Goal: Transaction & Acquisition: Book appointment/travel/reservation

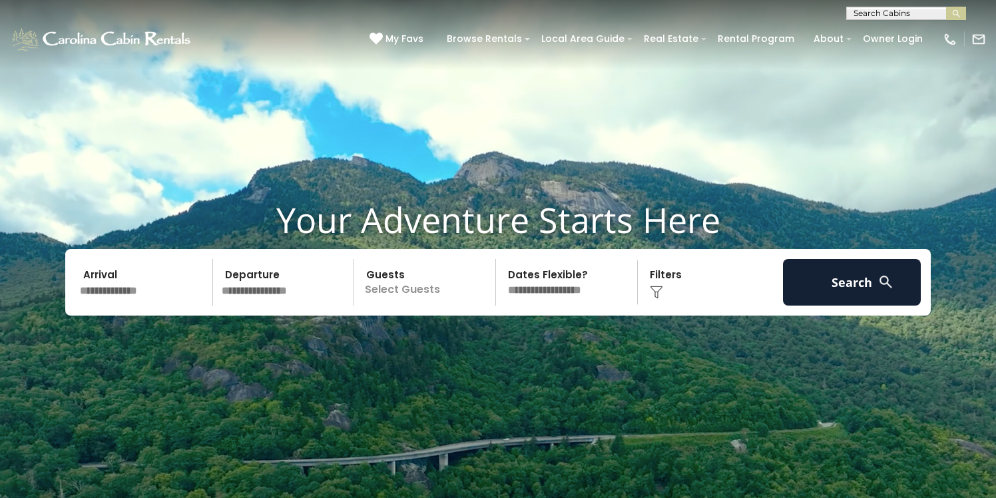
click at [140, 293] on input "text" at bounding box center [144, 282] width 138 height 47
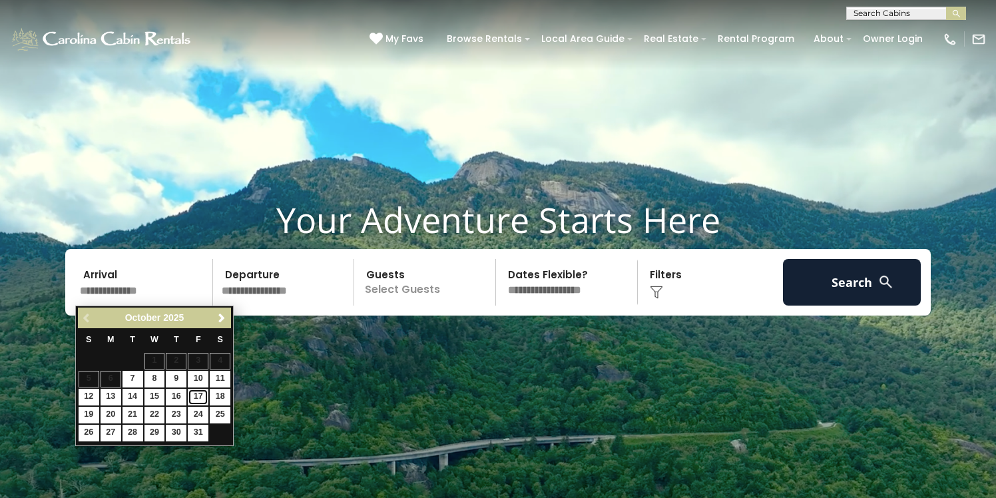
click at [203, 395] on link "17" at bounding box center [198, 397] width 21 height 17
type input "********"
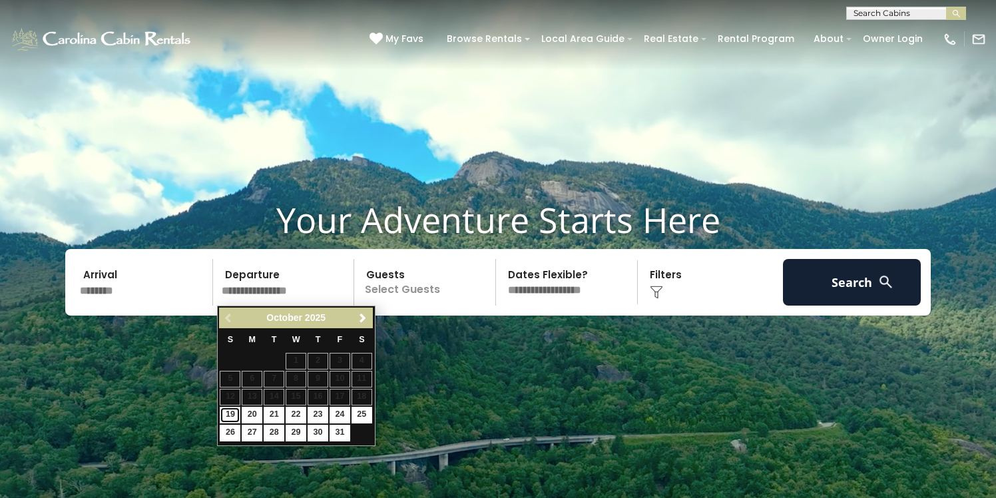
click at [226, 414] on link "19" at bounding box center [230, 415] width 21 height 17
type input "********"
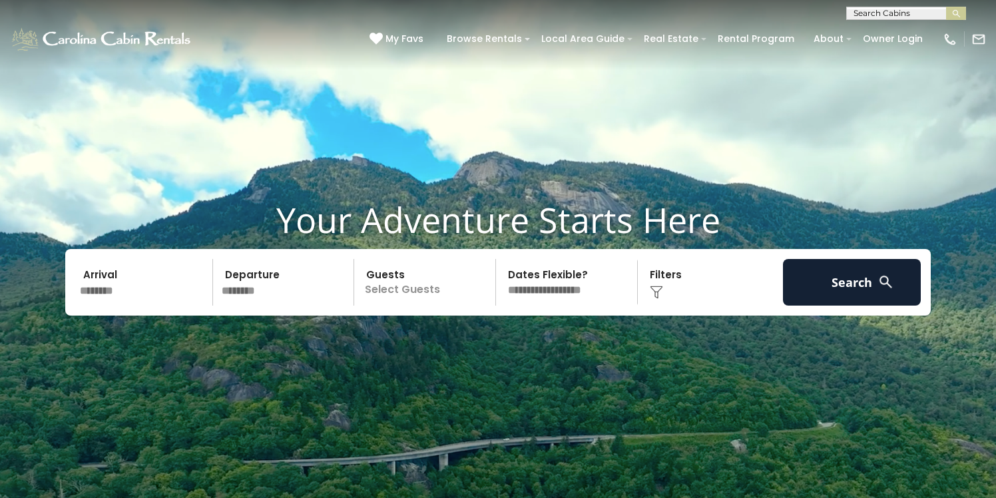
click at [422, 294] on p "Select Guests" at bounding box center [426, 282] width 137 height 47
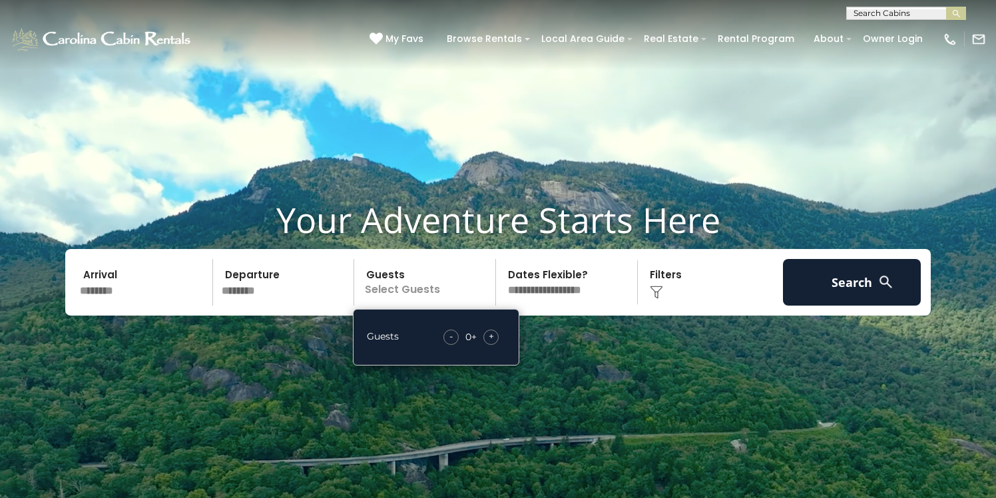
click at [486, 333] on div "+" at bounding box center [490, 336] width 15 height 15
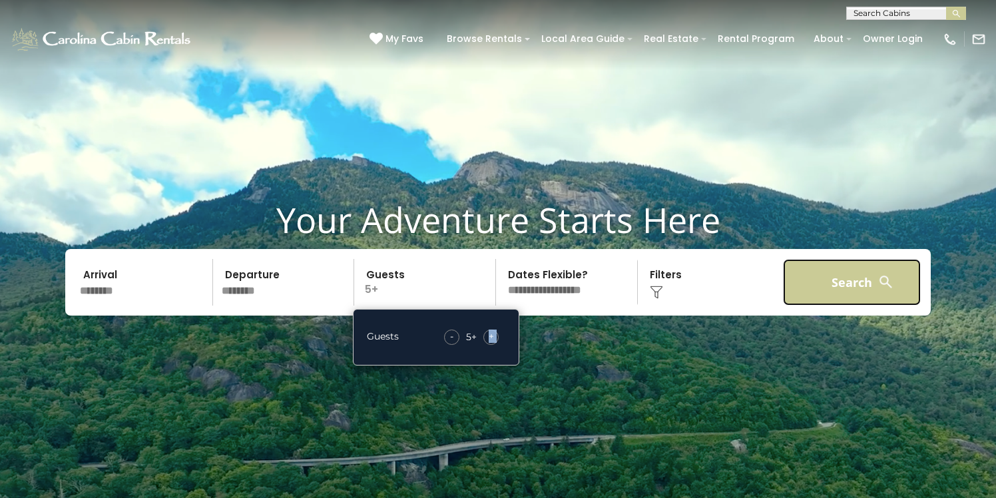
click at [875, 279] on button "Search" at bounding box center [852, 282] width 138 height 47
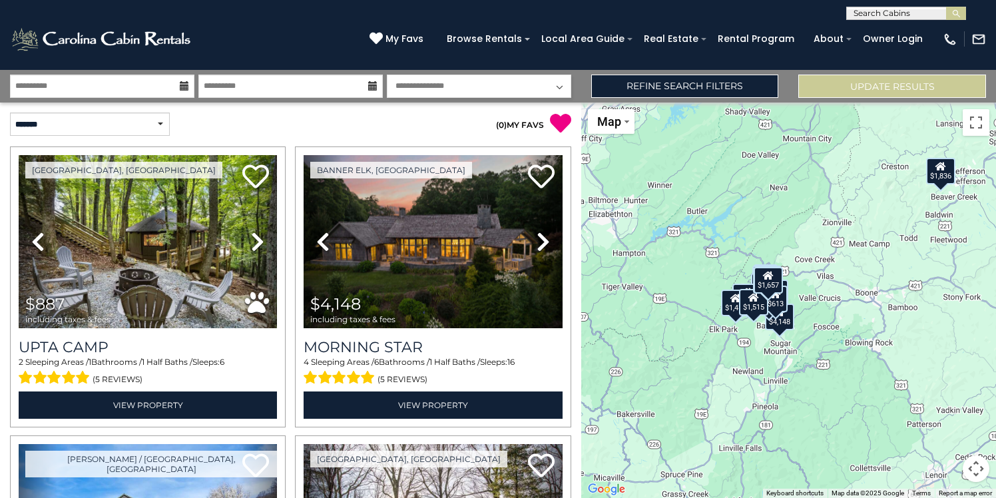
click at [973, 469] on button "Map camera controls" at bounding box center [975, 468] width 27 height 27
click at [939, 393] on button "Zoom in" at bounding box center [942, 402] width 27 height 27
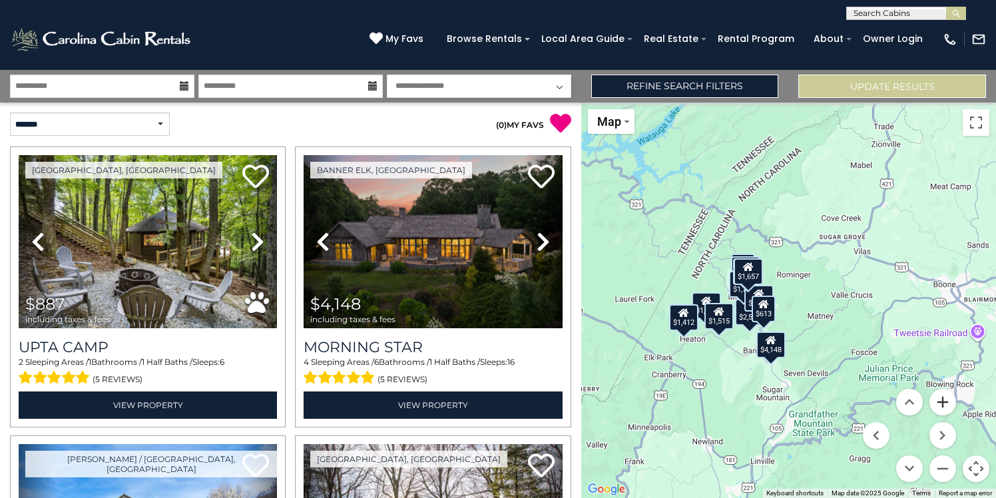
click at [939, 393] on button "Zoom in" at bounding box center [942, 402] width 27 height 27
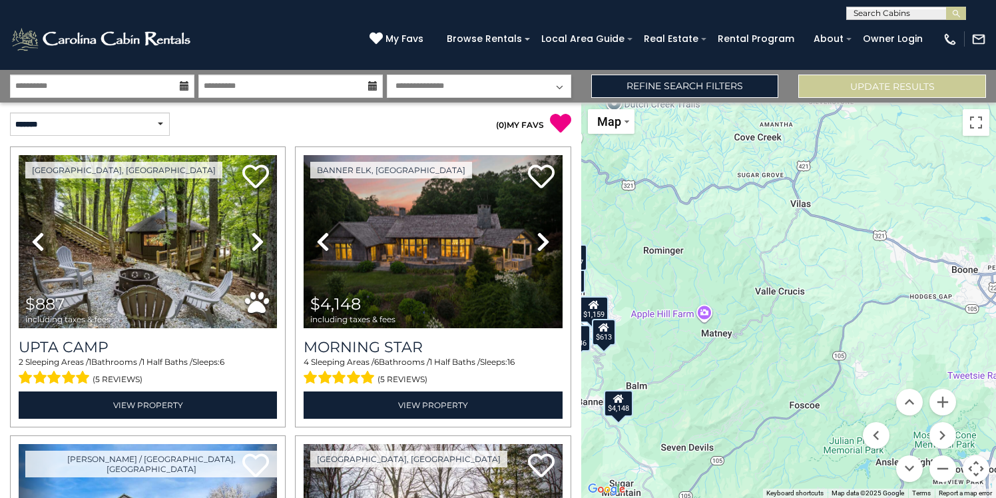
drag, startPoint x: 870, startPoint y: 372, endPoint x: 734, endPoint y: 373, distance: 136.4
click at [734, 373] on div "$887 $4,148 $1,836 $1,606 $1,411 $2,536 $1,429 $1,771 $1,961 $1,412 $1,159 $613…" at bounding box center [788, 299] width 415 height 395
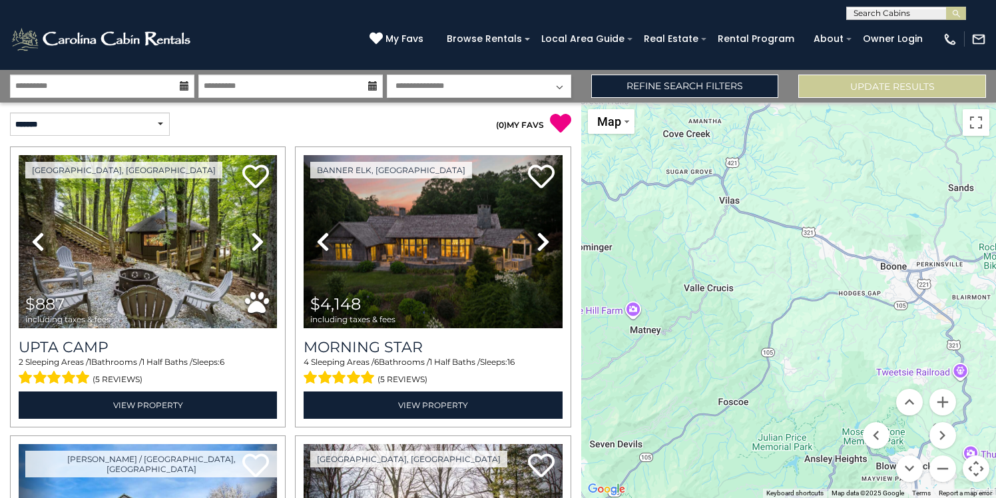
drag, startPoint x: 900, startPoint y: 347, endPoint x: 827, endPoint y: 344, distance: 72.6
click at [827, 344] on div "$887 $4,148 $1,836 $1,606 $1,411 $2,536 $1,429 $1,771 $1,961 $1,412 $1,159 $613…" at bounding box center [788, 299] width 415 height 395
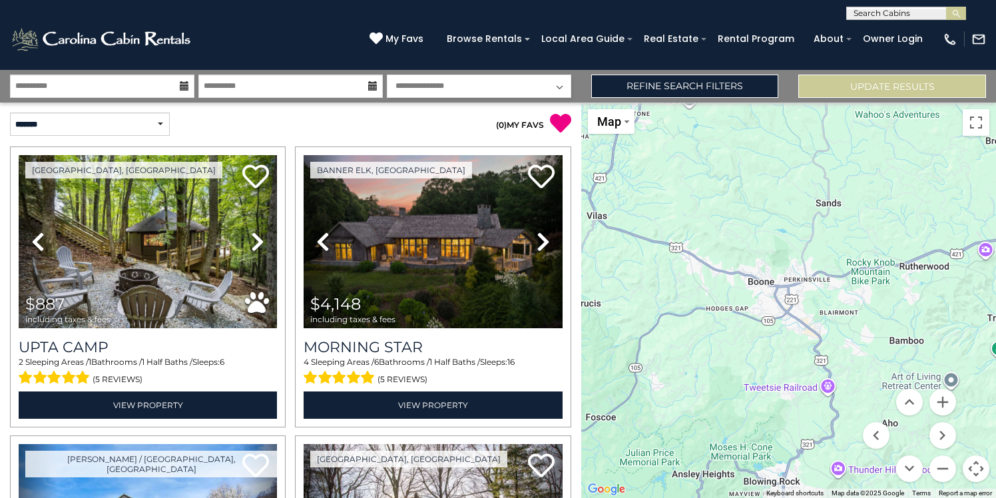
drag, startPoint x: 891, startPoint y: 333, endPoint x: 757, endPoint y: 347, distance: 135.2
click at [757, 347] on div "$887 $4,148 $1,836 $1,606 $1,411 $2,536 $1,429 $1,771 $1,961 $1,412 $1,159 $613…" at bounding box center [788, 299] width 415 height 395
click at [938, 399] on button "Zoom in" at bounding box center [942, 402] width 27 height 27
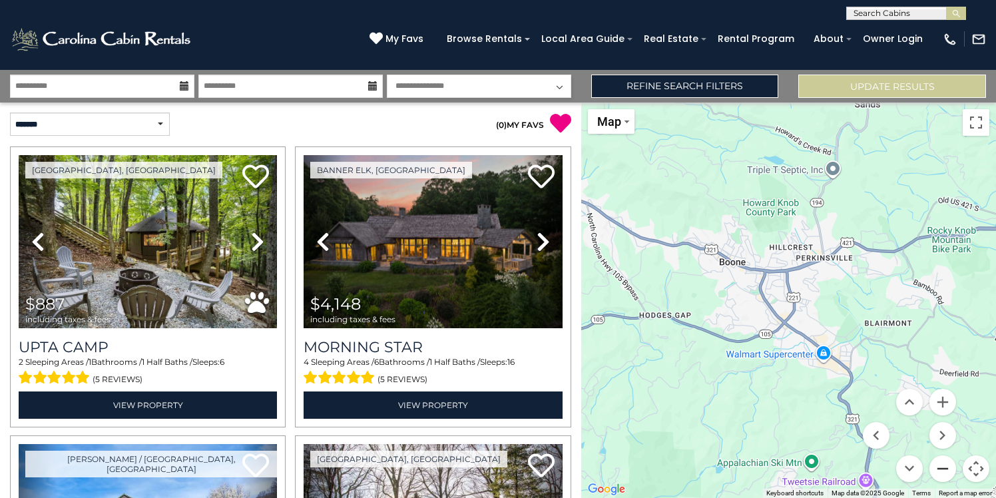
click at [938, 460] on button "Zoom out" at bounding box center [942, 468] width 27 height 27
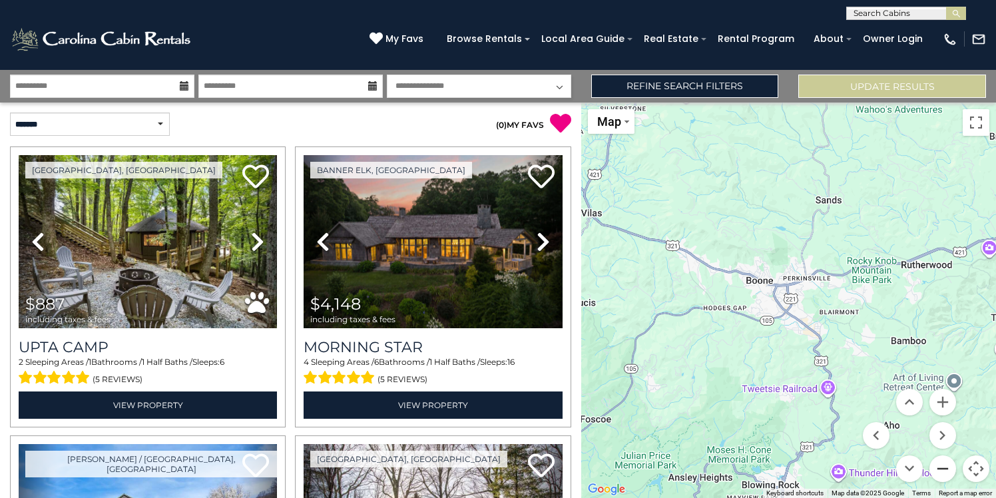
click at [938, 460] on button "Zoom out" at bounding box center [942, 468] width 27 height 27
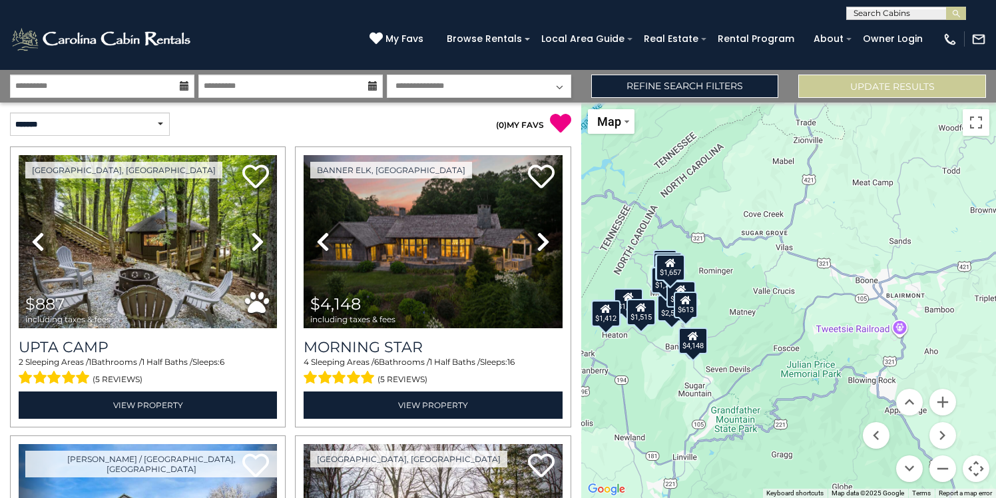
drag, startPoint x: 692, startPoint y: 347, endPoint x: 787, endPoint y: 337, distance: 95.1
click at [787, 337] on div "$887 $4,148 $1,836 $1,606 $1,411 $2,536 $1,429 $1,771 $1,961 $1,412 $1,159 $613…" at bounding box center [788, 299] width 415 height 395
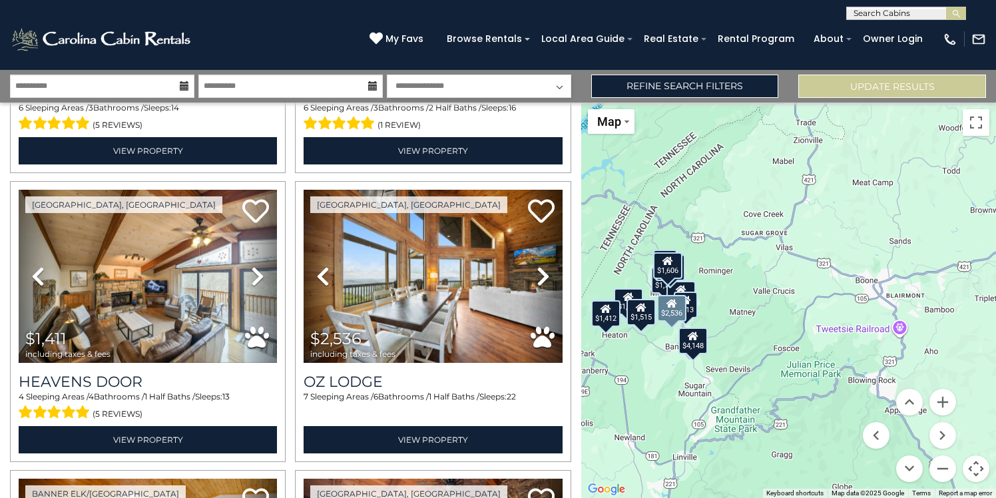
scroll to position [544, 0]
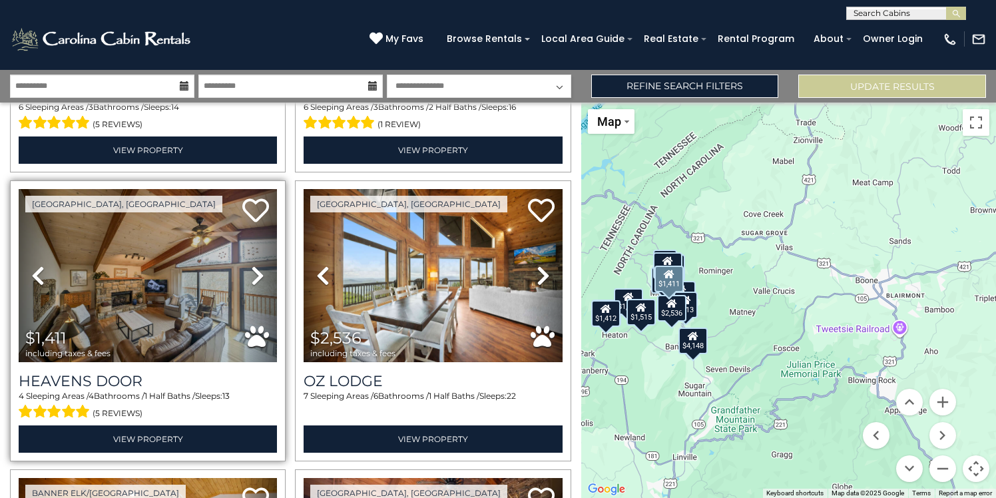
click at [251, 274] on icon at bounding box center [257, 275] width 13 height 21
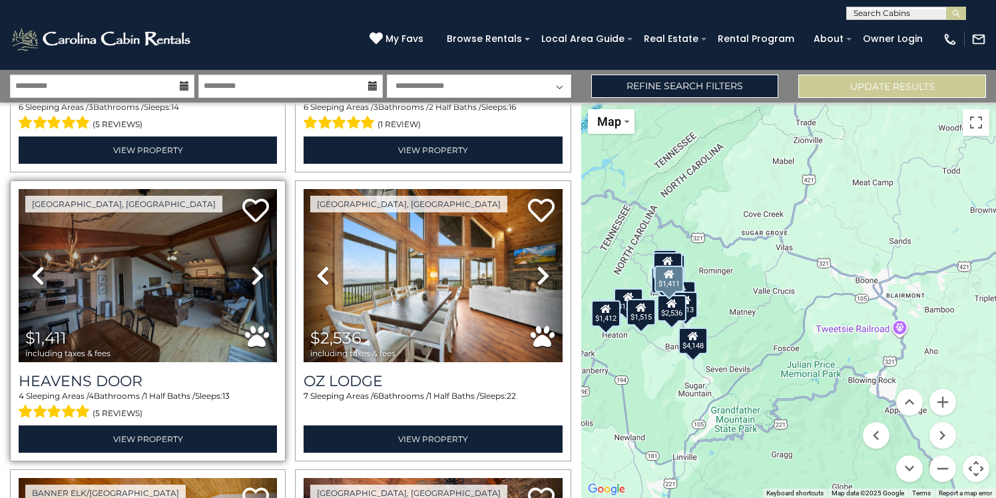
click at [251, 274] on icon at bounding box center [257, 275] width 13 height 21
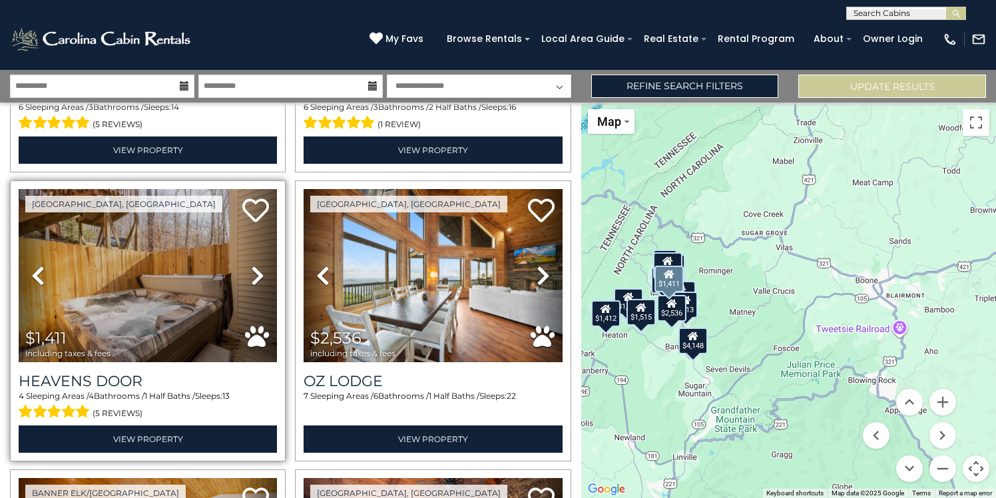
click at [251, 274] on icon at bounding box center [257, 275] width 13 height 21
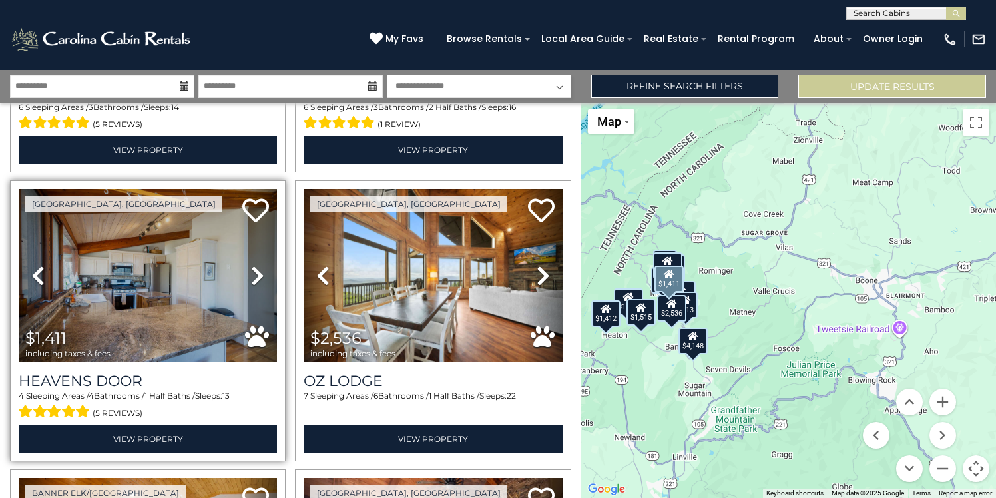
click at [251, 274] on icon at bounding box center [257, 275] width 13 height 21
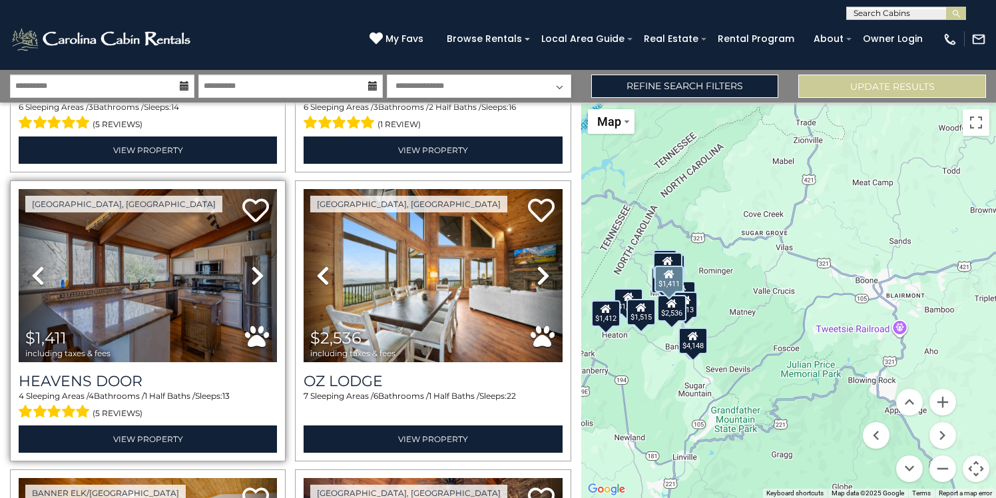
click at [251, 274] on icon at bounding box center [257, 275] width 13 height 21
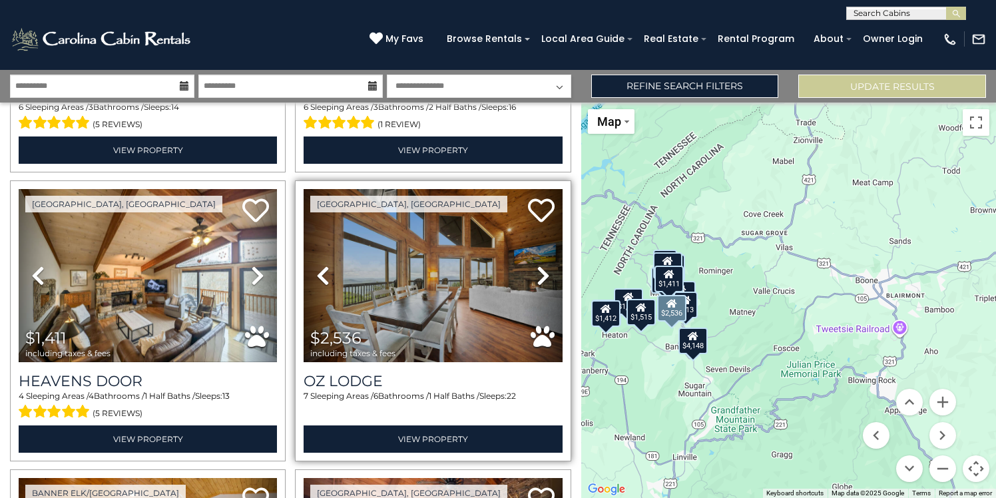
click at [540, 276] on icon at bounding box center [542, 275] width 13 height 21
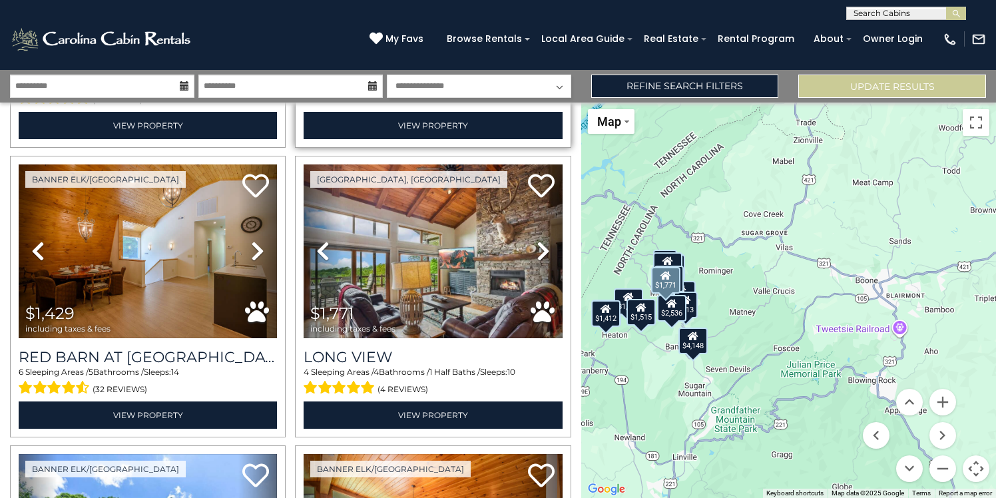
scroll to position [859, 0]
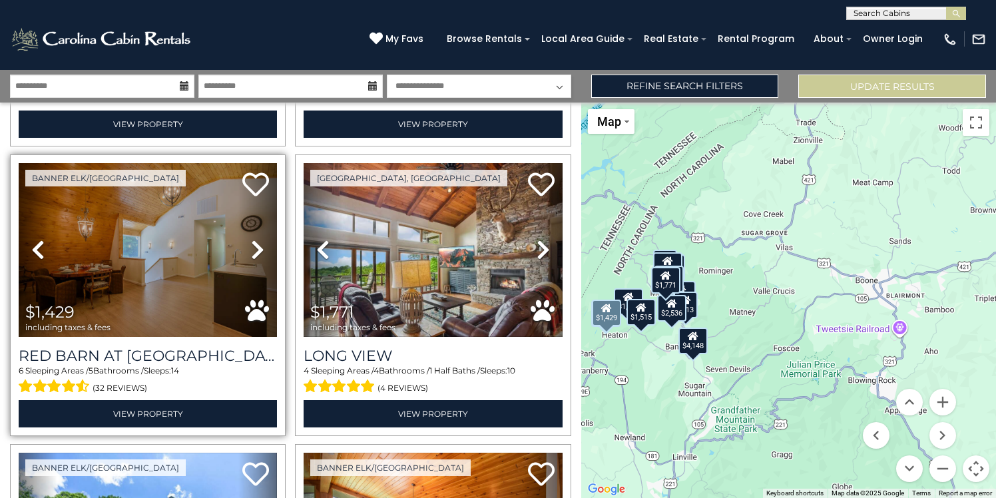
click at [254, 248] on icon at bounding box center [257, 249] width 13 height 21
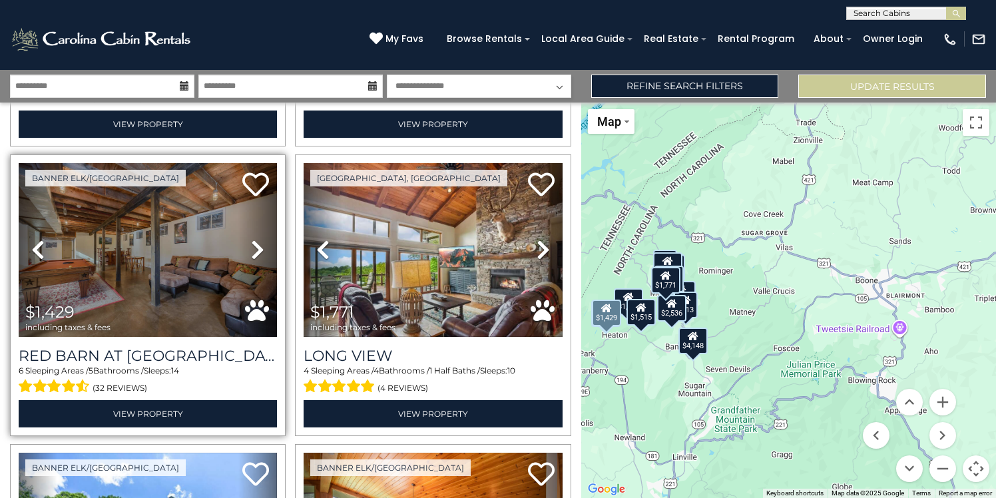
click at [256, 248] on icon at bounding box center [257, 249] width 13 height 21
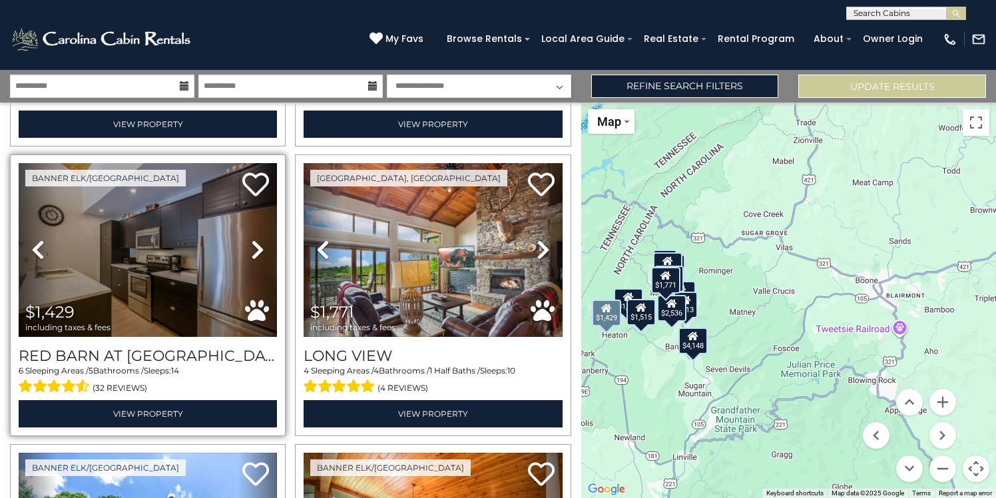
click at [256, 248] on icon at bounding box center [257, 249] width 13 height 21
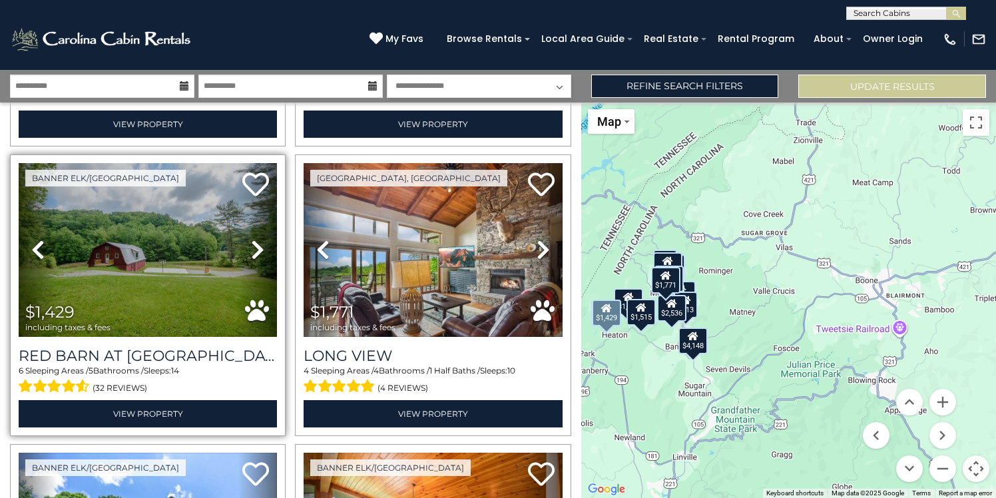
click at [256, 248] on icon at bounding box center [257, 249] width 13 height 21
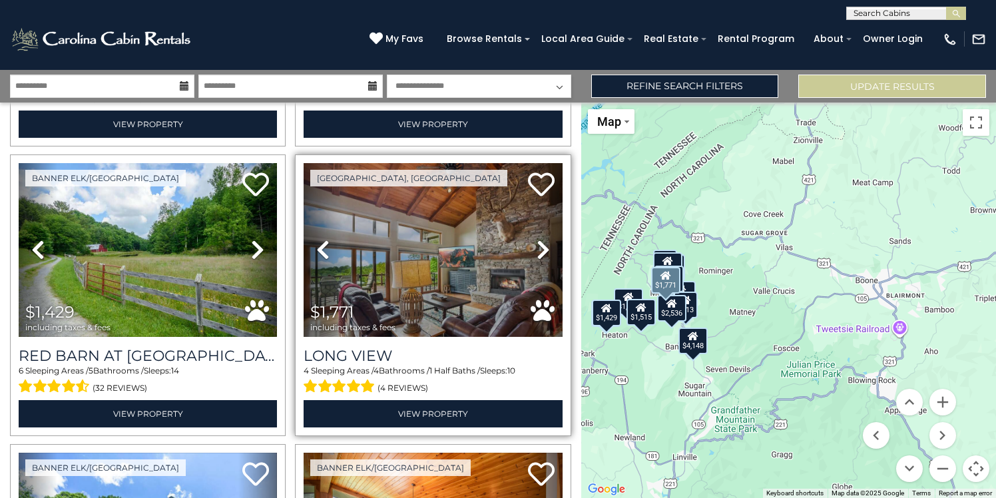
click at [542, 242] on icon at bounding box center [542, 249] width 13 height 21
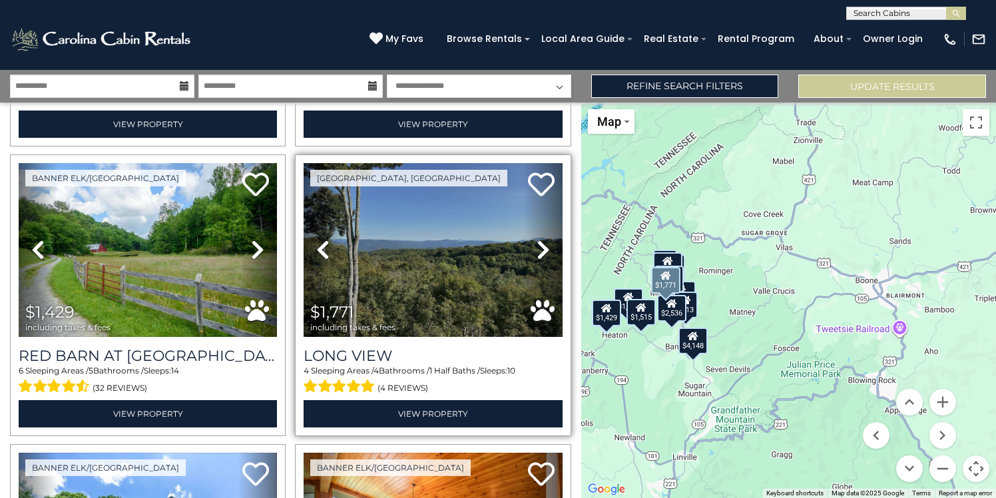
click at [542, 242] on icon at bounding box center [542, 249] width 13 height 21
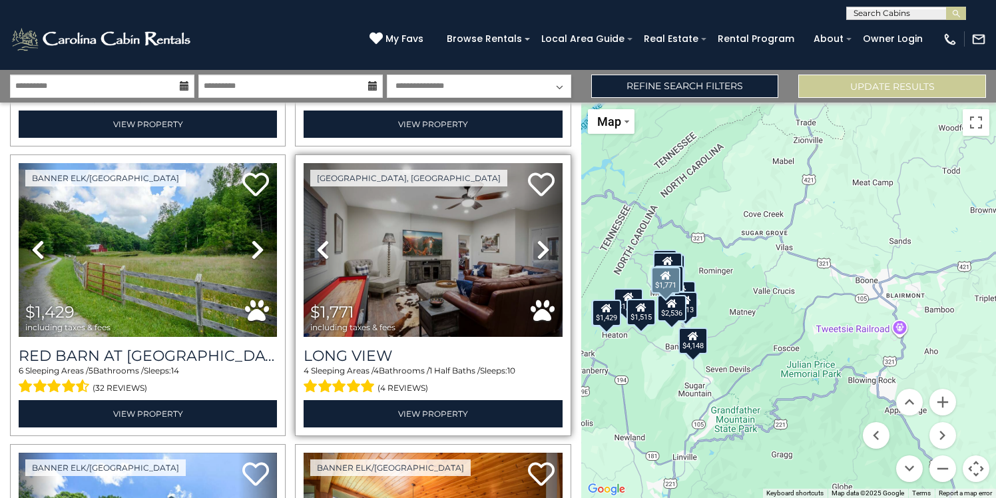
click at [542, 242] on icon at bounding box center [542, 249] width 13 height 21
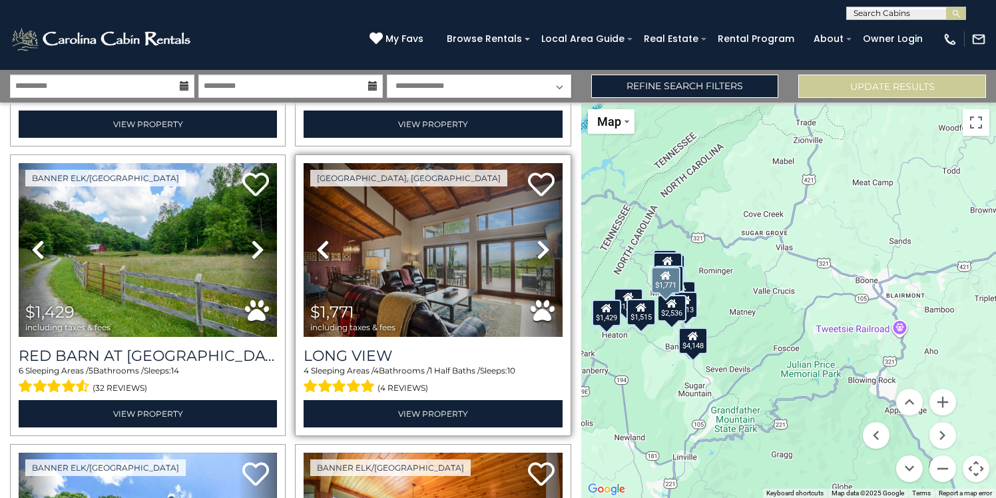
click at [542, 242] on icon at bounding box center [542, 249] width 13 height 21
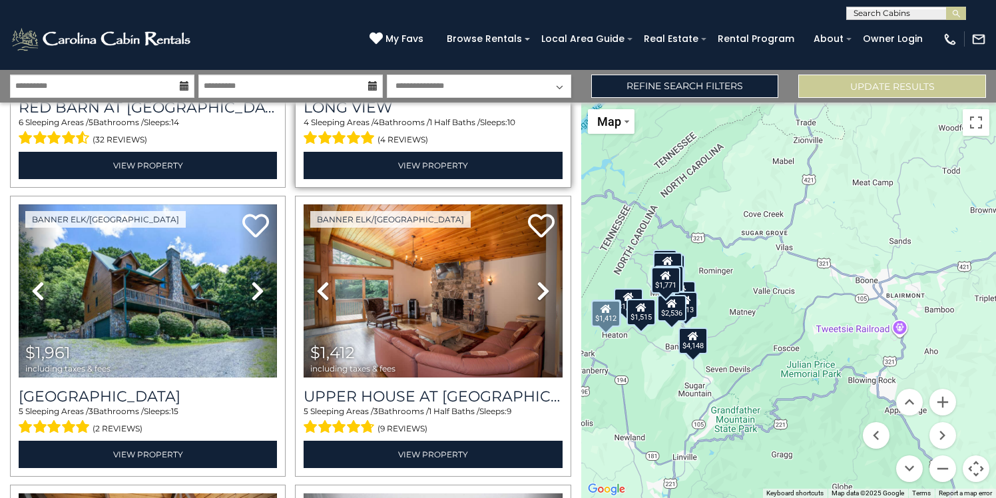
scroll to position [1110, 0]
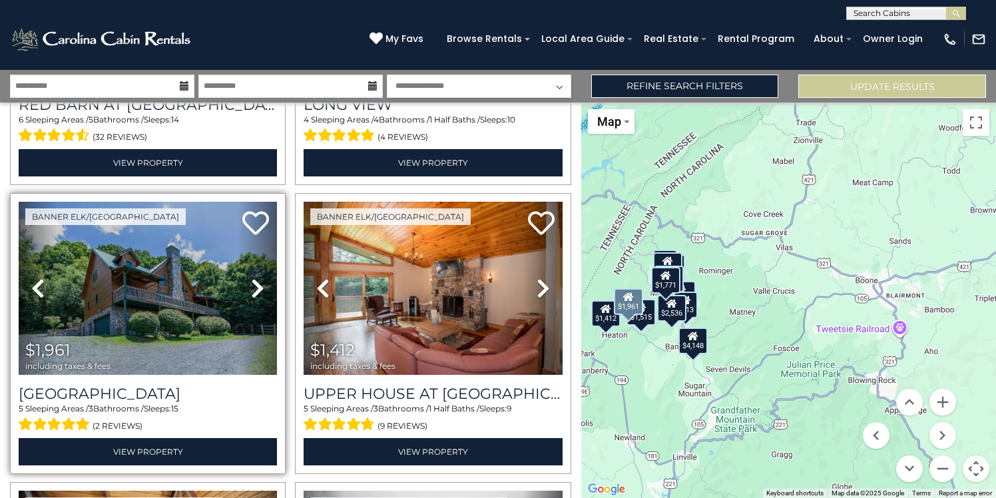
click at [257, 284] on icon at bounding box center [257, 288] width 13 height 21
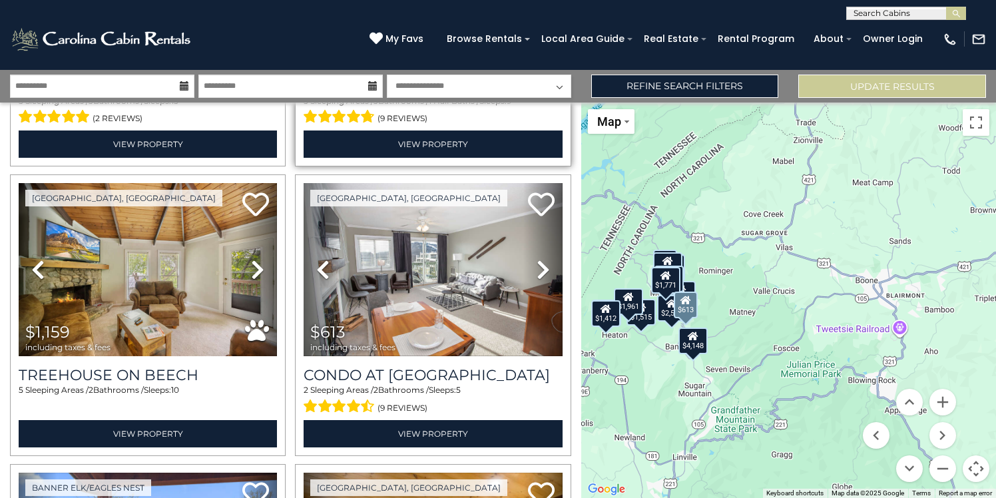
scroll to position [1422, 0]
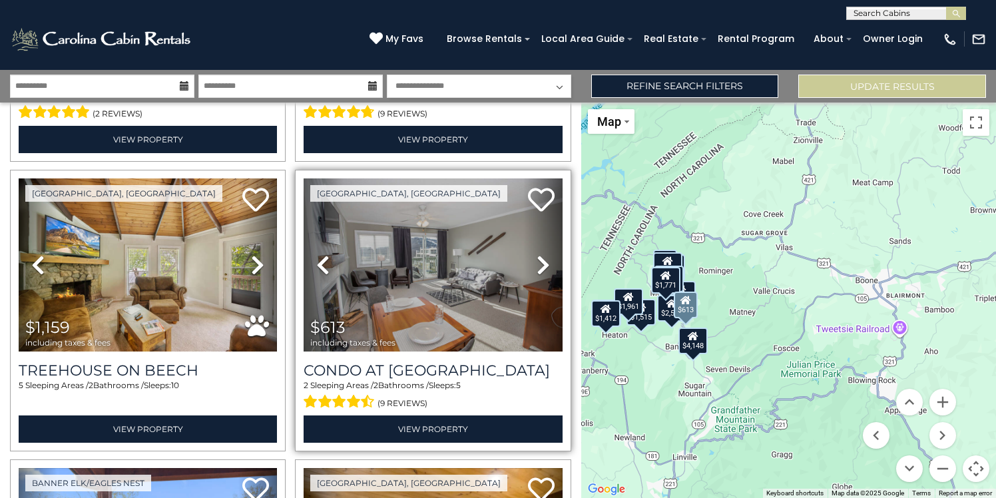
click at [543, 262] on icon at bounding box center [542, 264] width 13 height 21
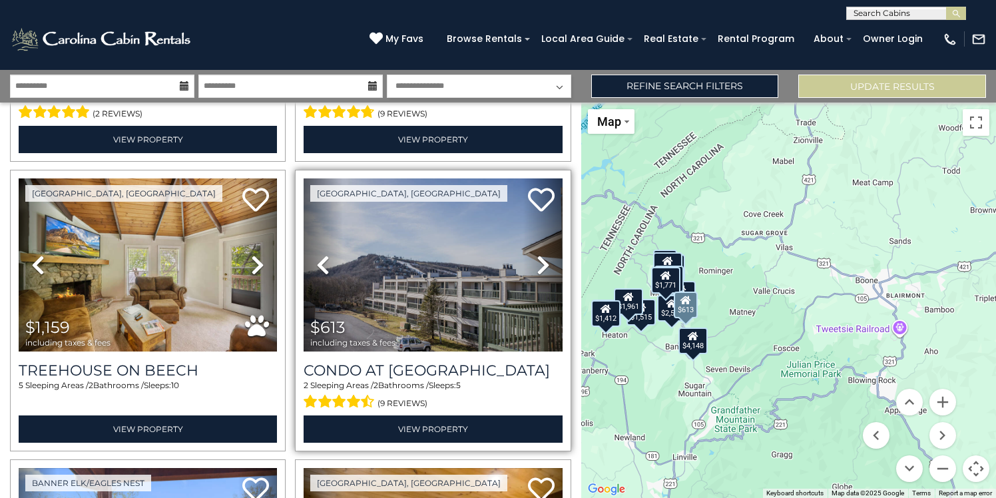
click at [543, 262] on icon at bounding box center [542, 264] width 13 height 21
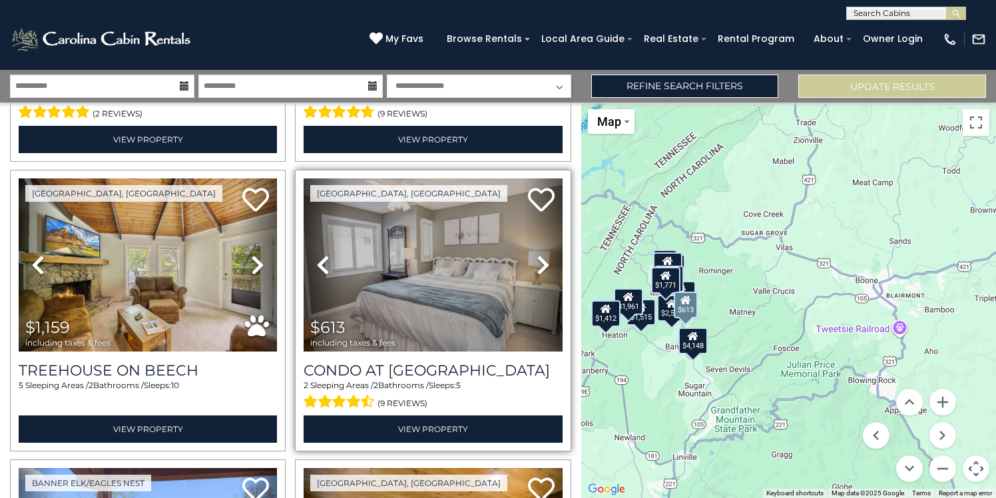
click at [543, 262] on icon at bounding box center [542, 264] width 13 height 21
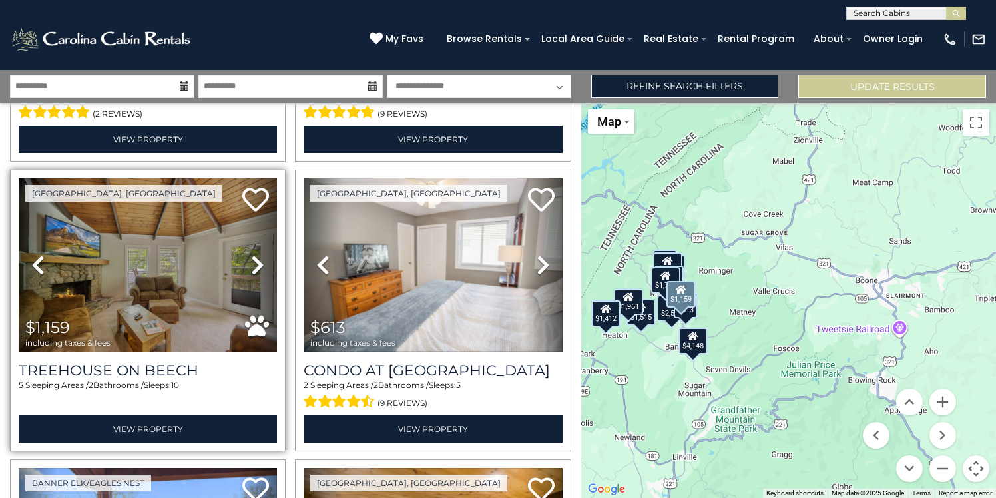
click at [258, 260] on icon at bounding box center [257, 264] width 13 height 21
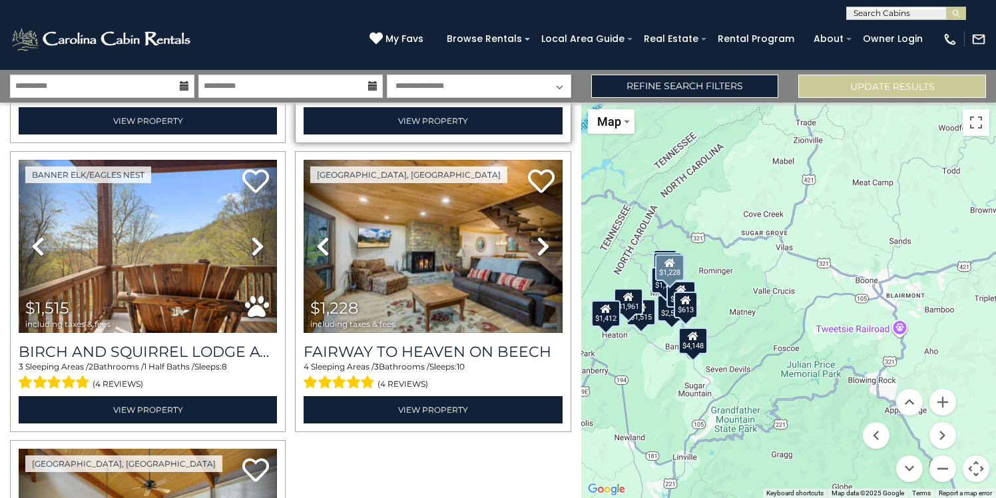
scroll to position [1733, 0]
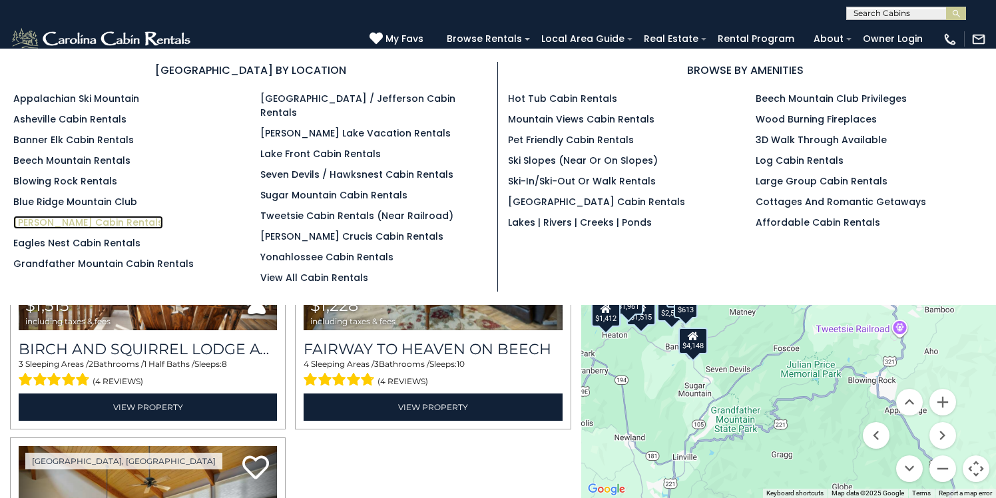
click at [85, 223] on link "[PERSON_NAME] Cabin Rentals" at bounding box center [88, 222] width 150 height 13
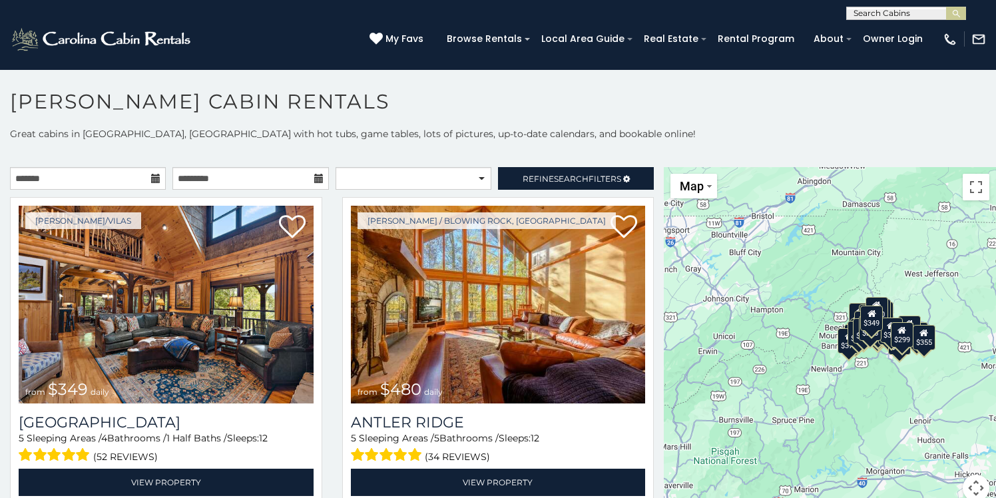
click at [153, 174] on icon at bounding box center [155, 178] width 9 height 9
click at [137, 179] on input "text" at bounding box center [88, 178] width 156 height 23
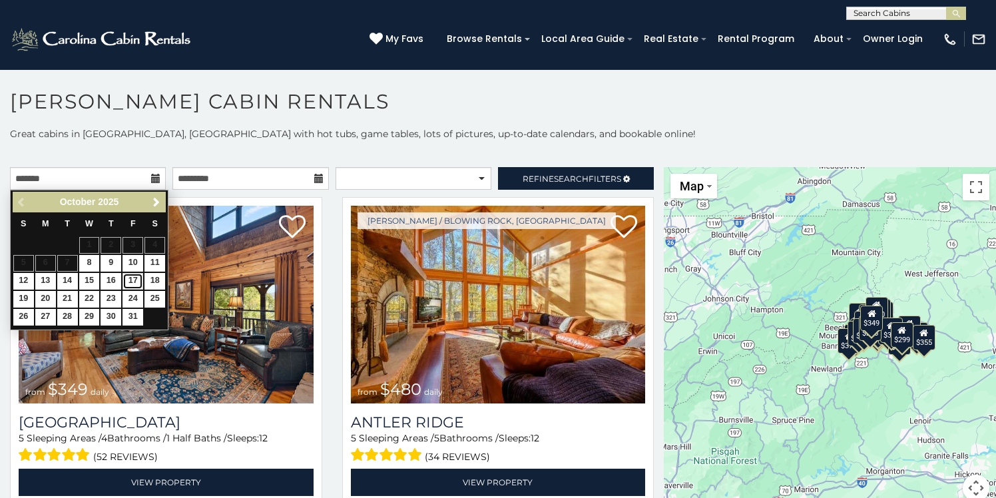
click at [134, 280] on link "17" at bounding box center [132, 281] width 21 height 17
type input "**********"
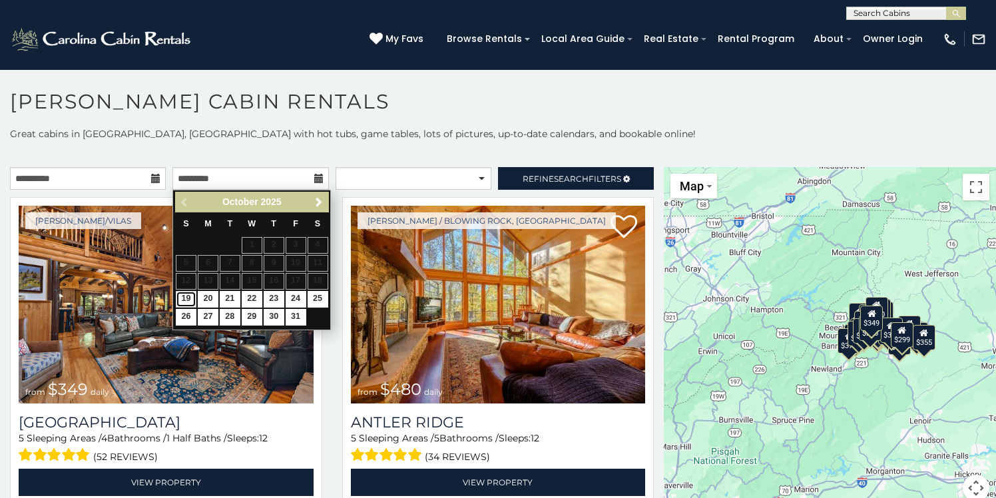
click at [187, 299] on link "19" at bounding box center [186, 299] width 21 height 17
type input "**********"
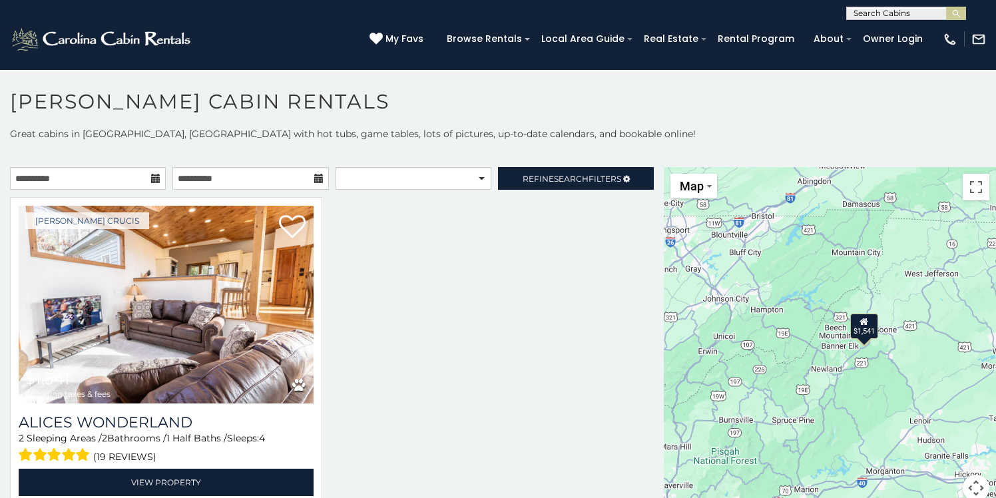
scroll to position [3, 0]
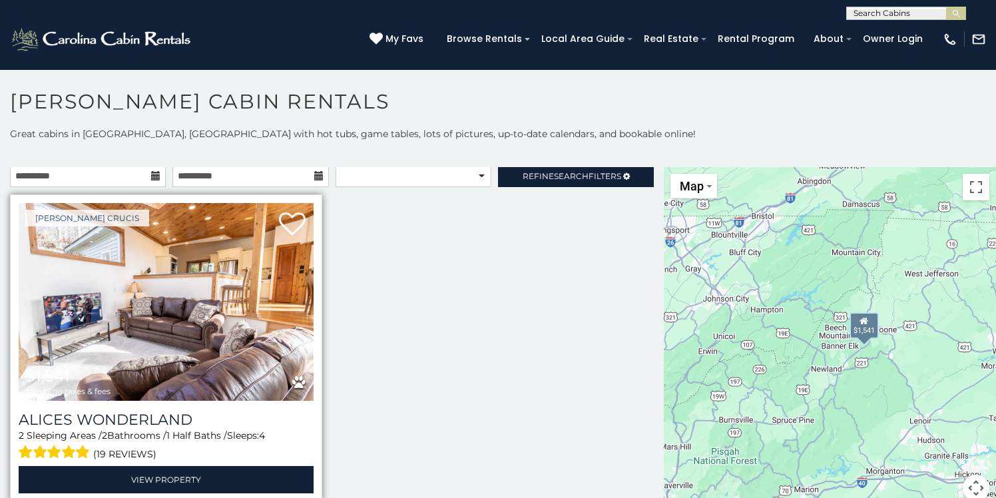
click at [232, 316] on img at bounding box center [166, 302] width 295 height 198
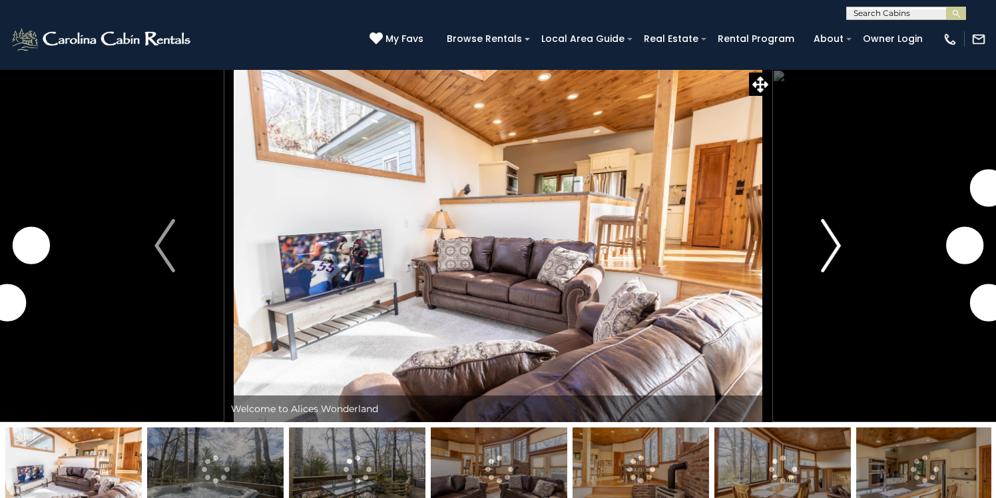
click at [835, 247] on img "Next" at bounding box center [831, 245] width 20 height 53
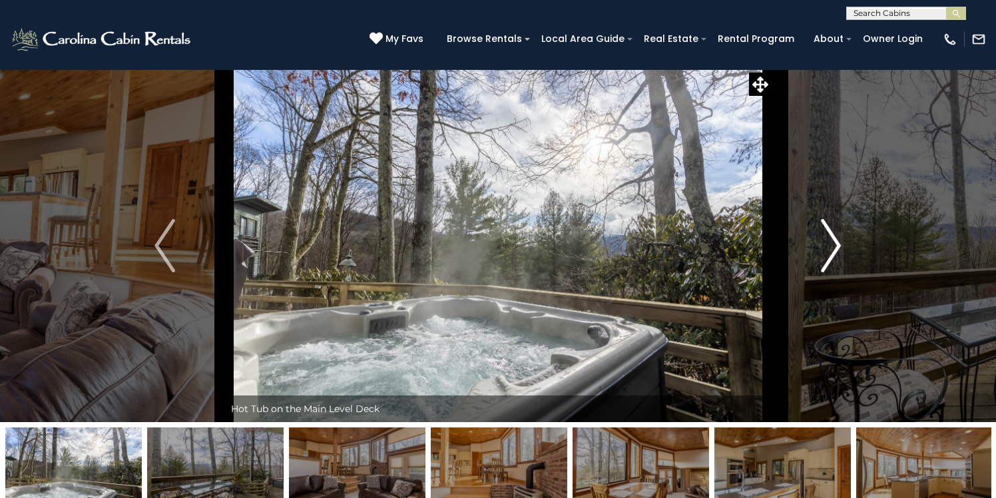
click at [835, 247] on img "Next" at bounding box center [831, 245] width 20 height 53
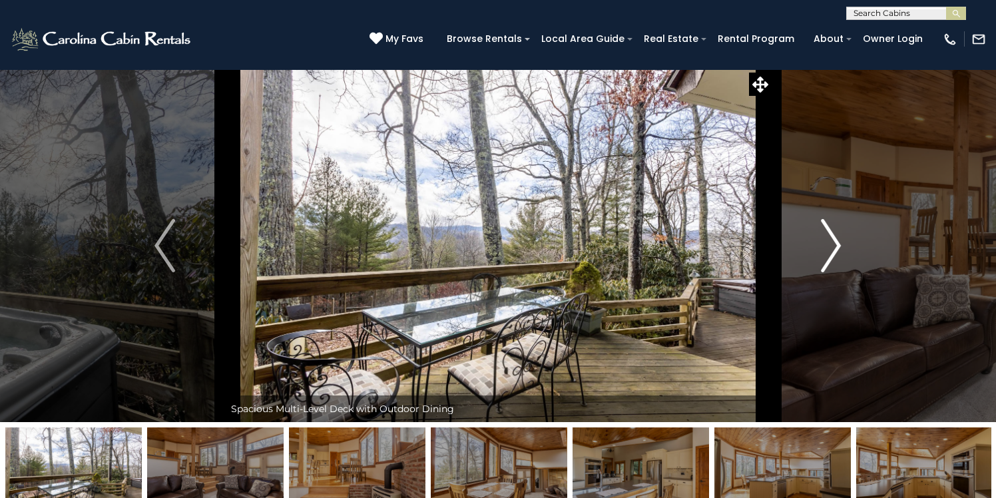
click at [835, 247] on img "Next" at bounding box center [831, 245] width 20 height 53
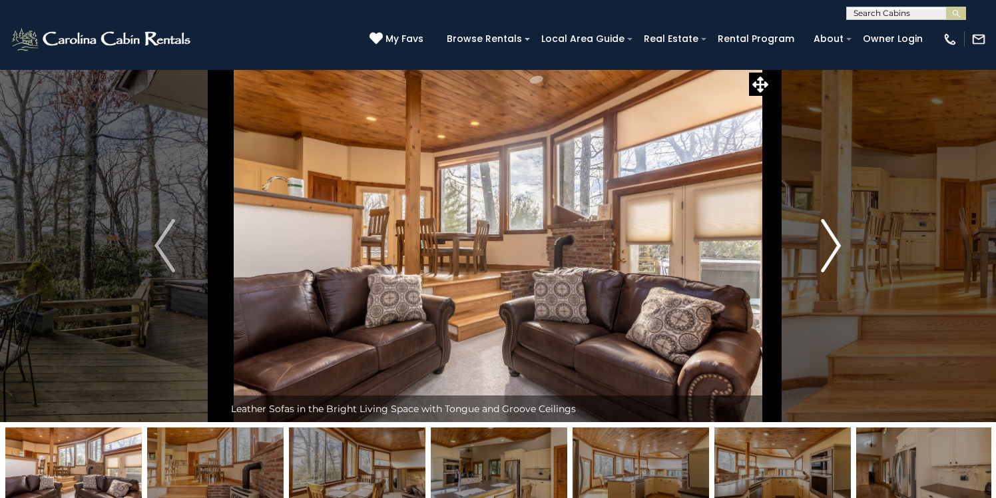
click at [835, 247] on img "Next" at bounding box center [831, 245] width 20 height 53
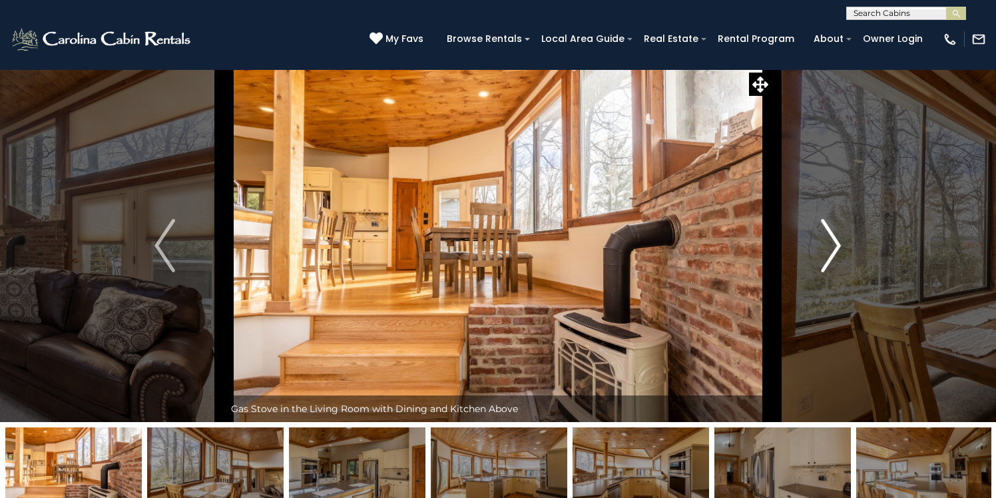
click at [835, 247] on img "Next" at bounding box center [831, 245] width 20 height 53
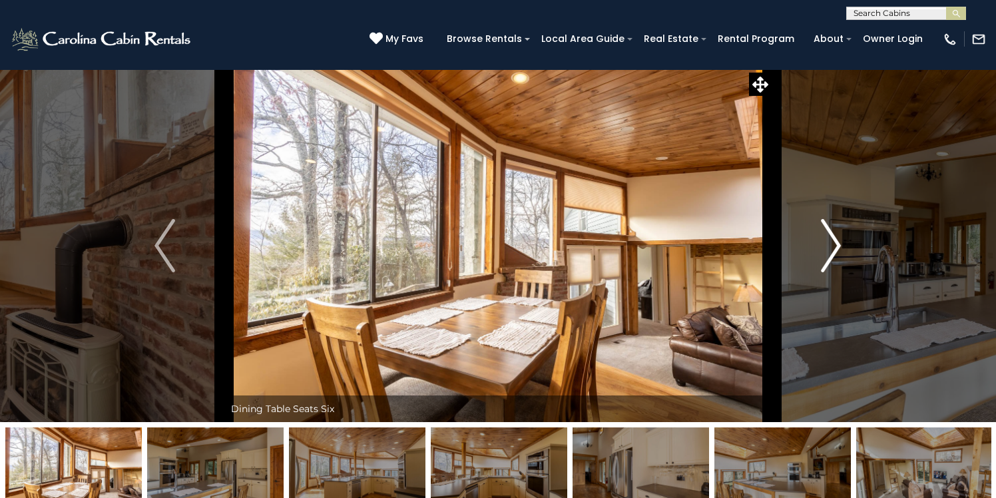
click at [835, 247] on img "Next" at bounding box center [831, 245] width 20 height 53
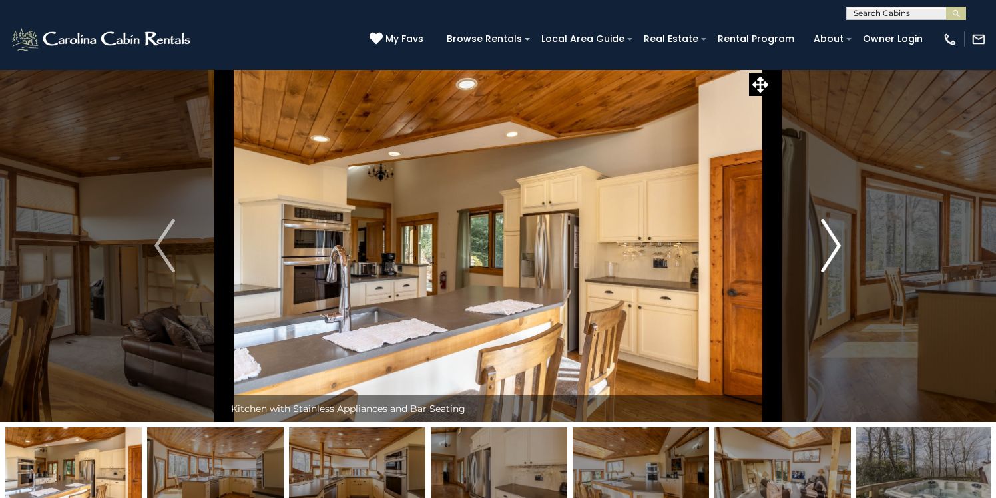
click at [835, 247] on img "Next" at bounding box center [831, 245] width 20 height 53
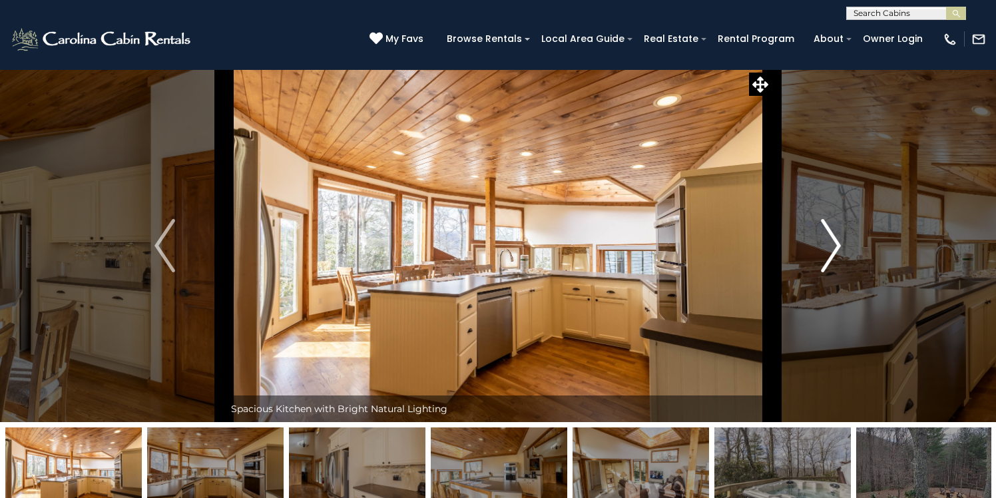
click at [835, 247] on img "Next" at bounding box center [831, 245] width 20 height 53
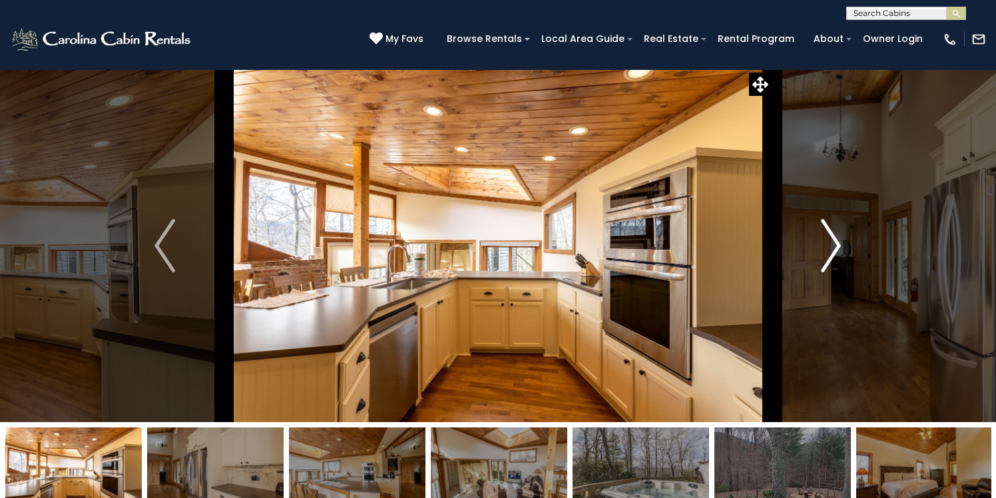
click at [835, 247] on img "Next" at bounding box center [831, 245] width 20 height 53
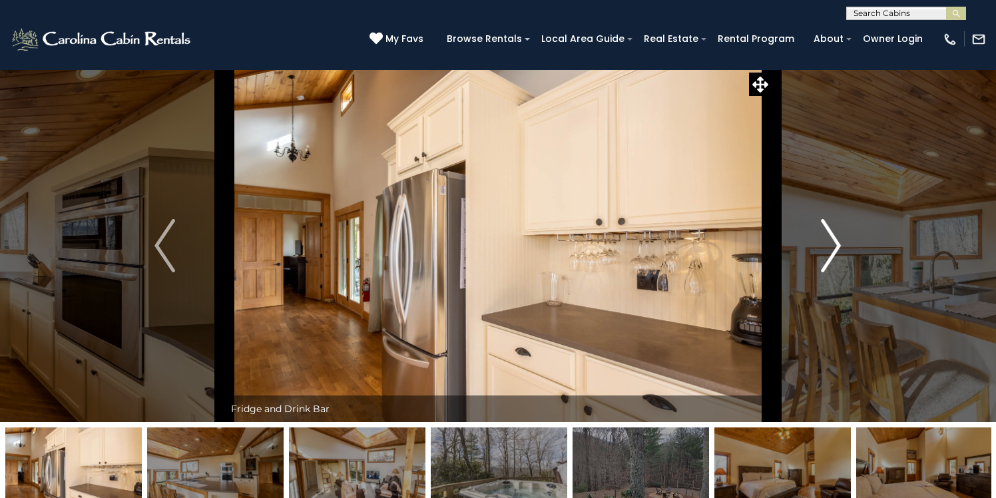
click at [835, 247] on img "Next" at bounding box center [831, 245] width 20 height 53
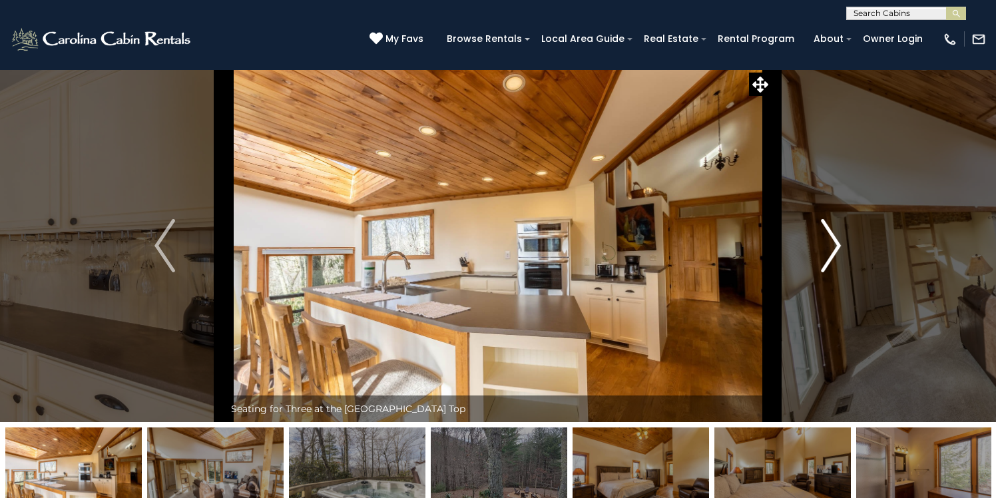
click at [835, 247] on img "Next" at bounding box center [831, 245] width 20 height 53
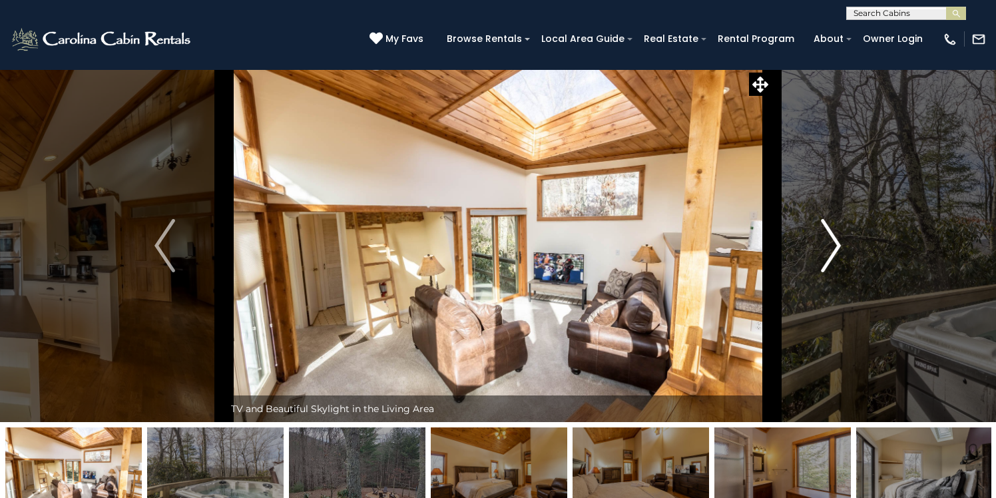
click at [835, 247] on img "Next" at bounding box center [831, 245] width 20 height 53
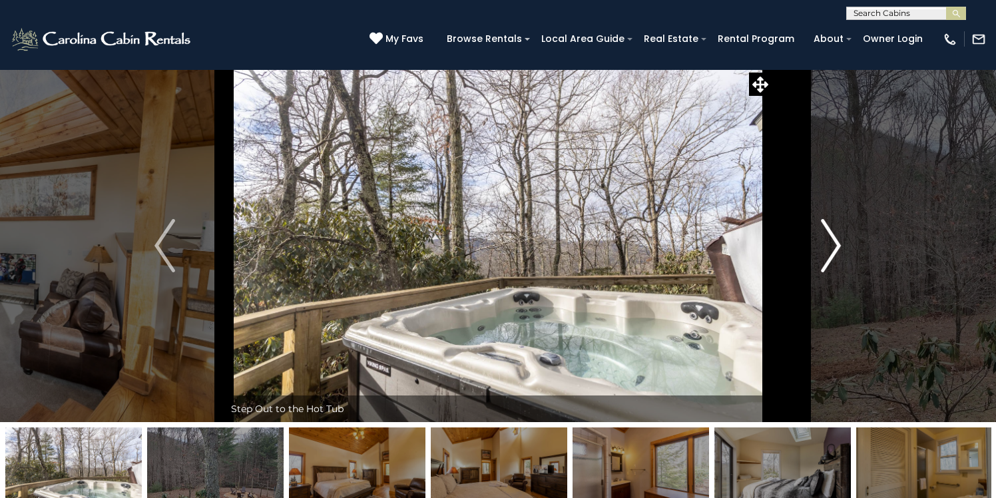
click at [835, 247] on img "Next" at bounding box center [831, 245] width 20 height 53
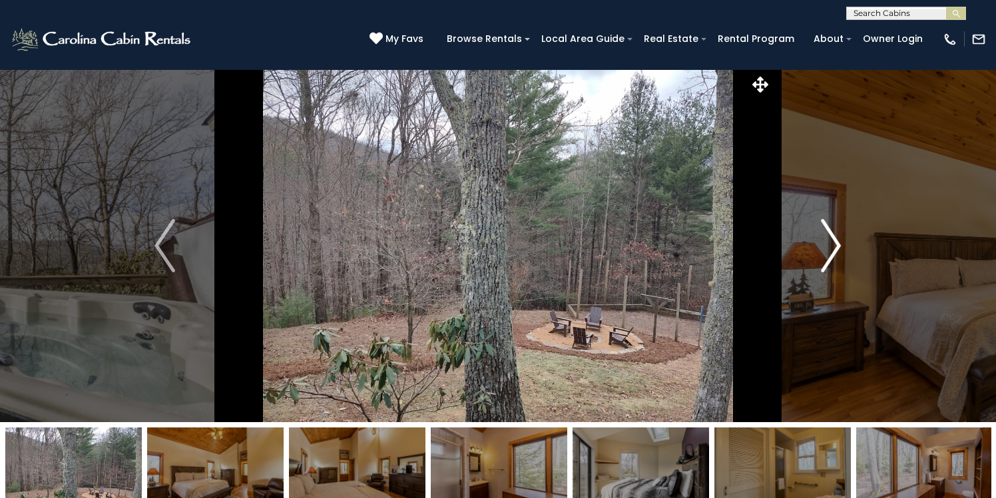
click at [835, 247] on img "Next" at bounding box center [831, 245] width 20 height 53
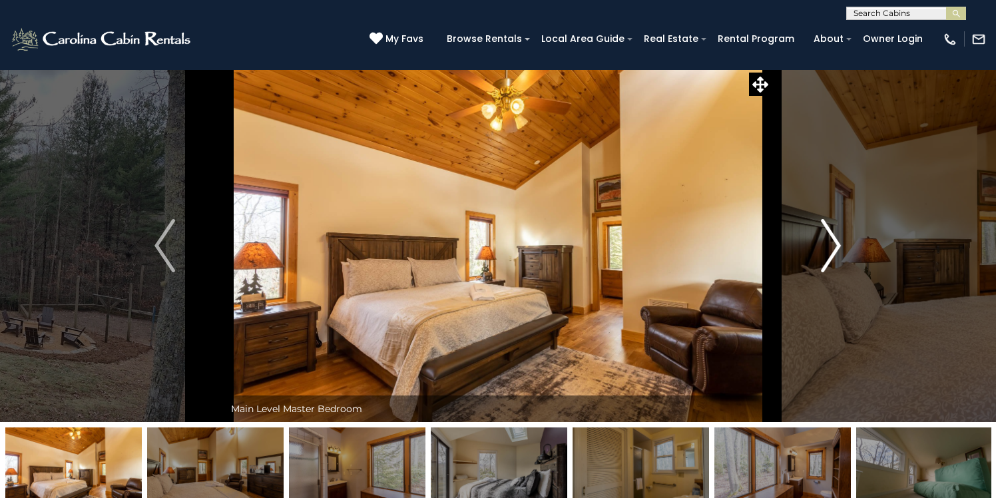
click at [835, 247] on img "Next" at bounding box center [831, 245] width 20 height 53
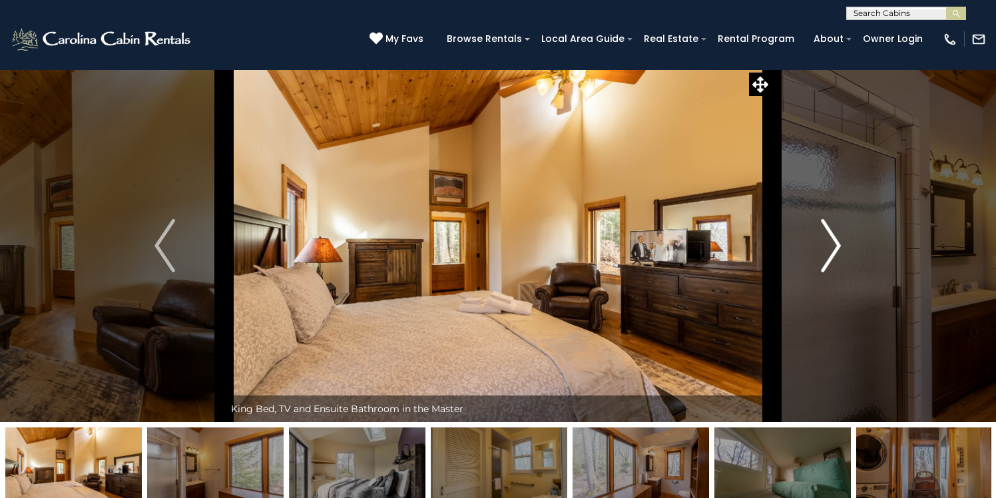
click at [835, 247] on img "Next" at bounding box center [831, 245] width 20 height 53
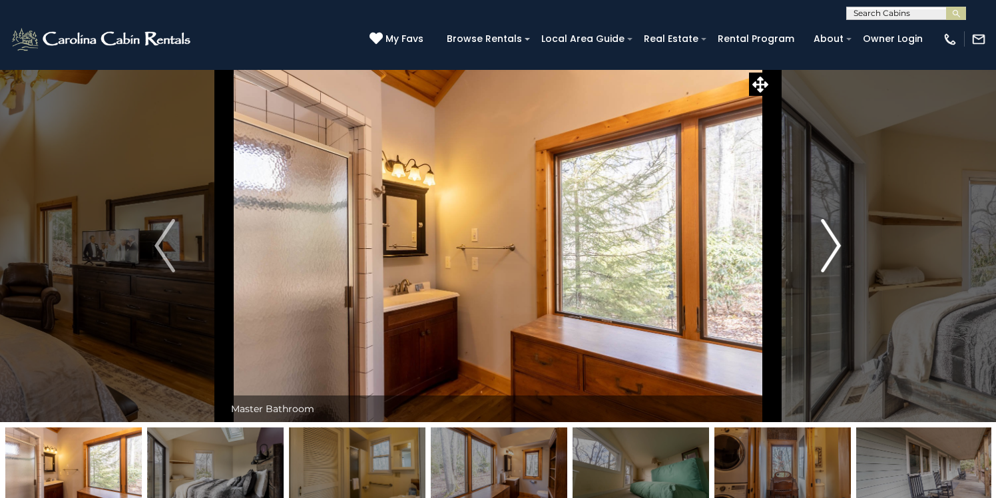
click at [835, 247] on img "Next" at bounding box center [831, 245] width 20 height 53
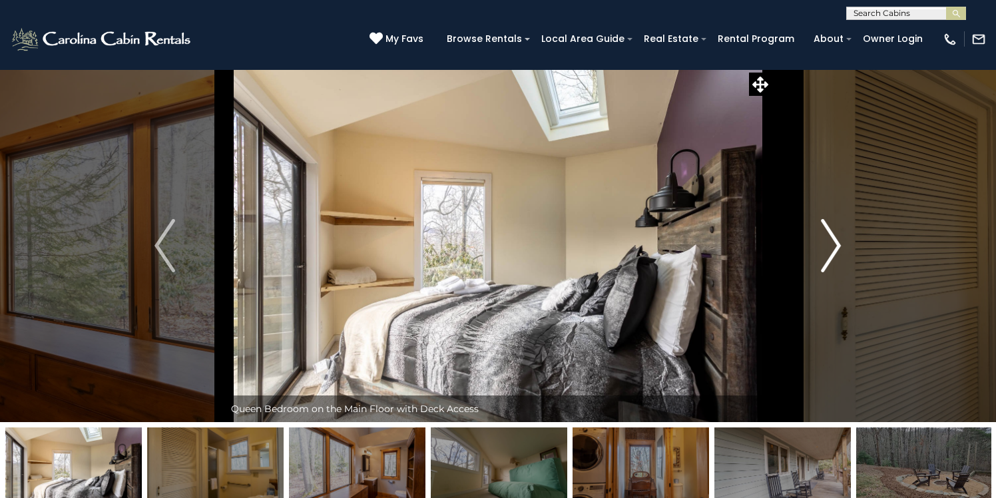
click at [835, 247] on img "Next" at bounding box center [831, 245] width 20 height 53
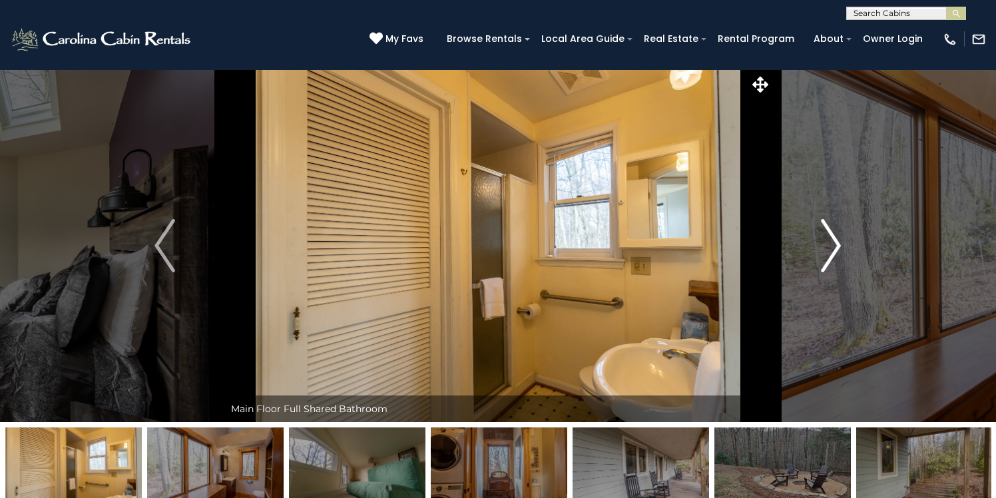
click at [835, 247] on img "Next" at bounding box center [831, 245] width 20 height 53
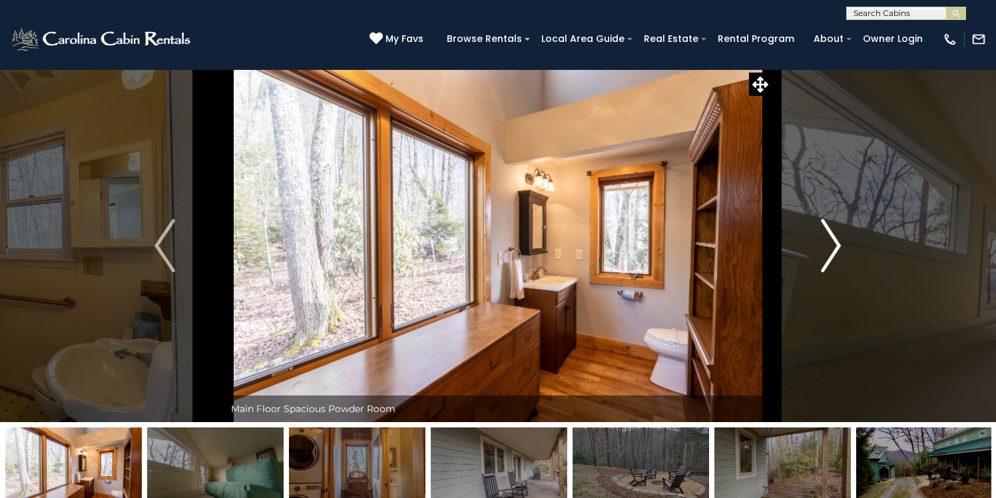
click at [835, 247] on img "Next" at bounding box center [831, 245] width 20 height 53
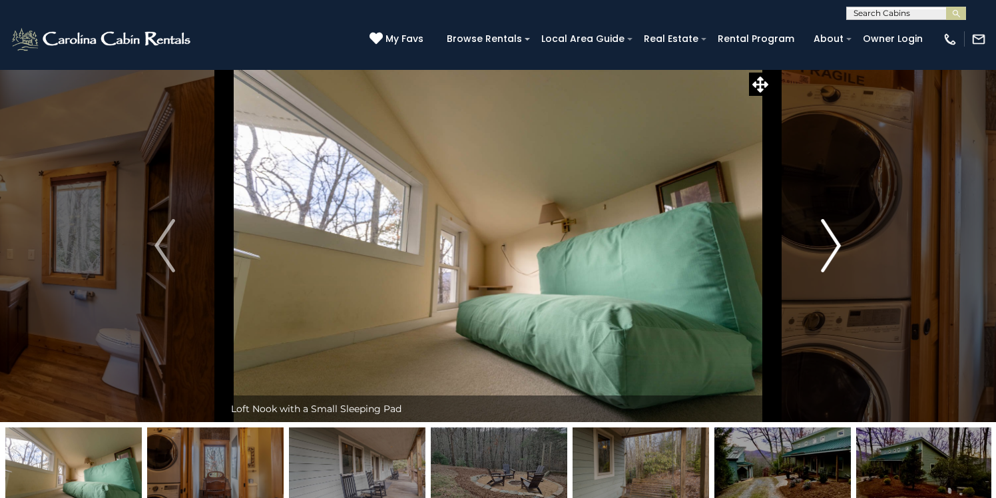
click at [835, 247] on img "Next" at bounding box center [831, 245] width 20 height 53
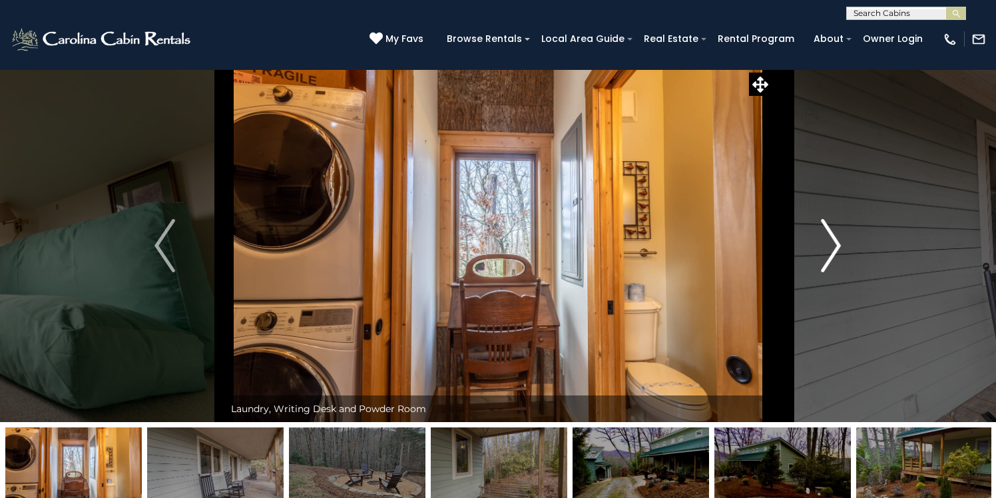
click at [835, 247] on img "Next" at bounding box center [831, 245] width 20 height 53
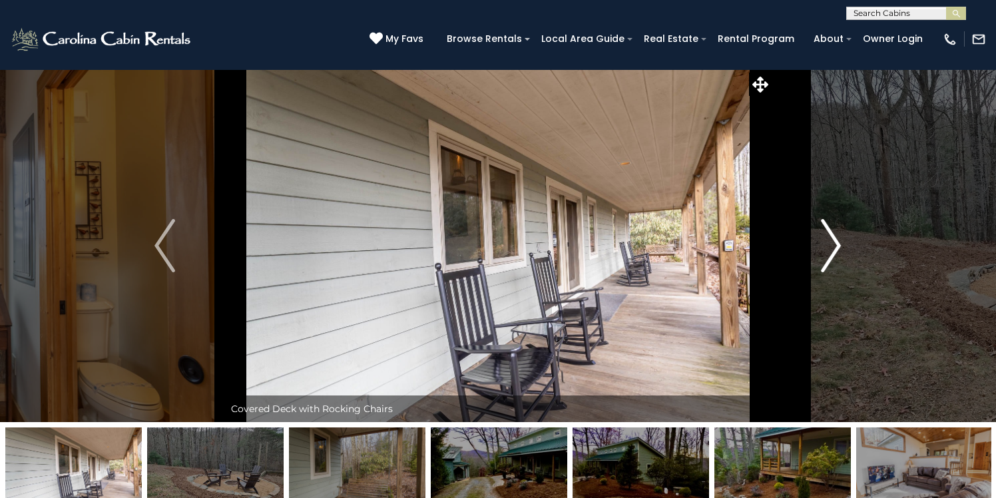
click at [835, 247] on img "Next" at bounding box center [831, 245] width 20 height 53
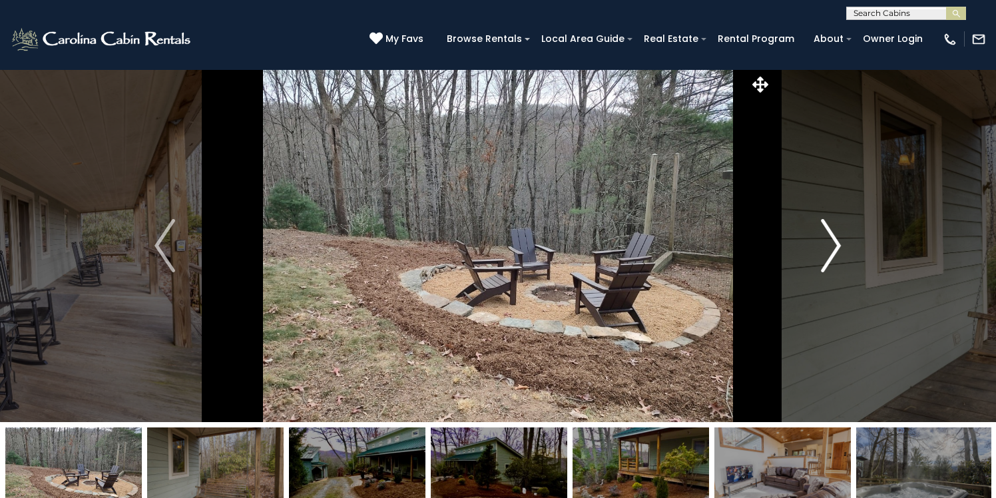
click at [835, 247] on img "Next" at bounding box center [831, 245] width 20 height 53
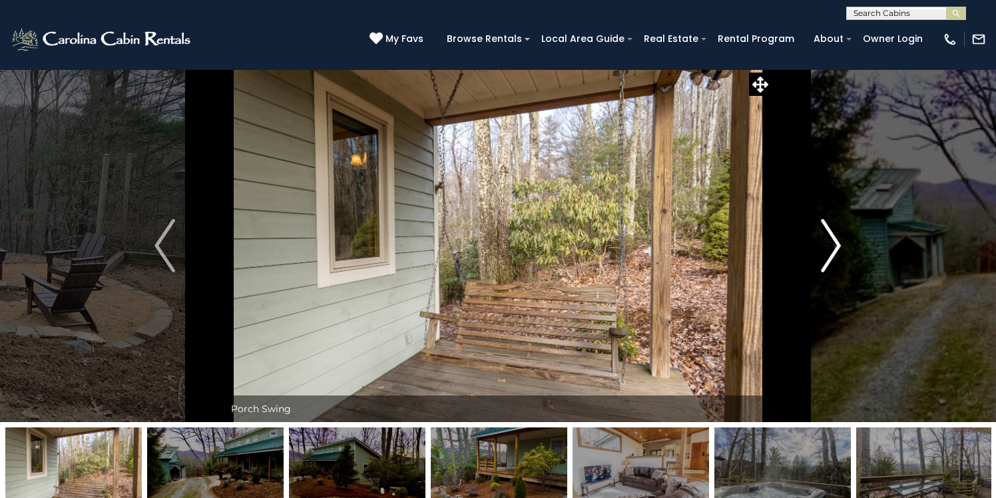
click at [835, 247] on img "Next" at bounding box center [831, 245] width 20 height 53
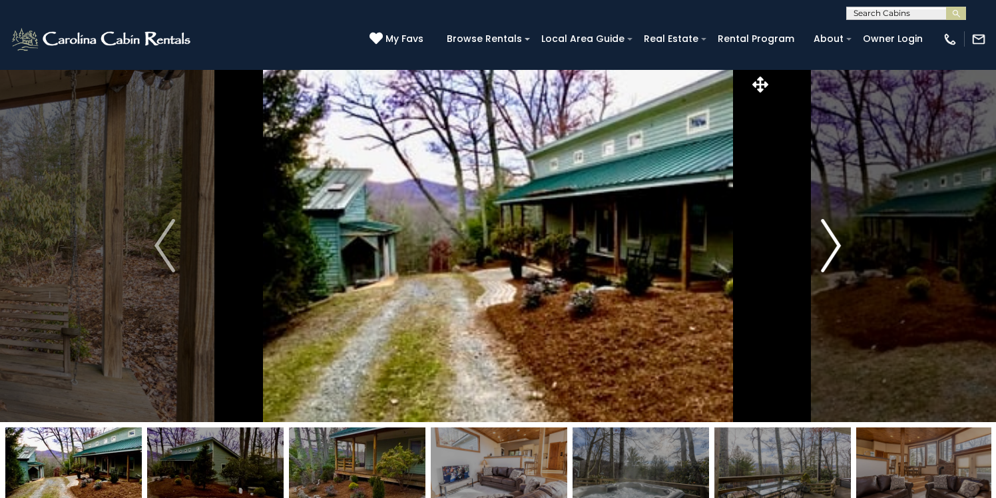
click at [835, 247] on img "Next" at bounding box center [831, 245] width 20 height 53
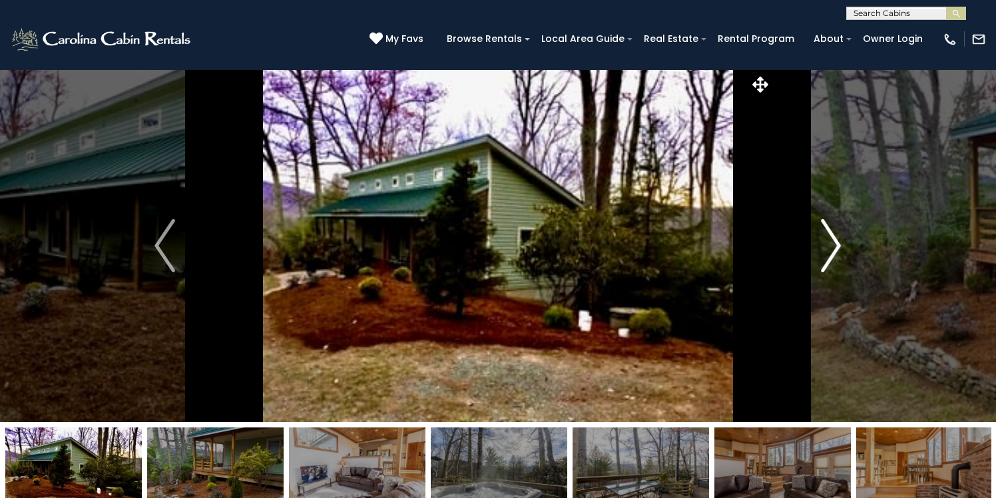
click at [835, 247] on img "Next" at bounding box center [831, 245] width 20 height 53
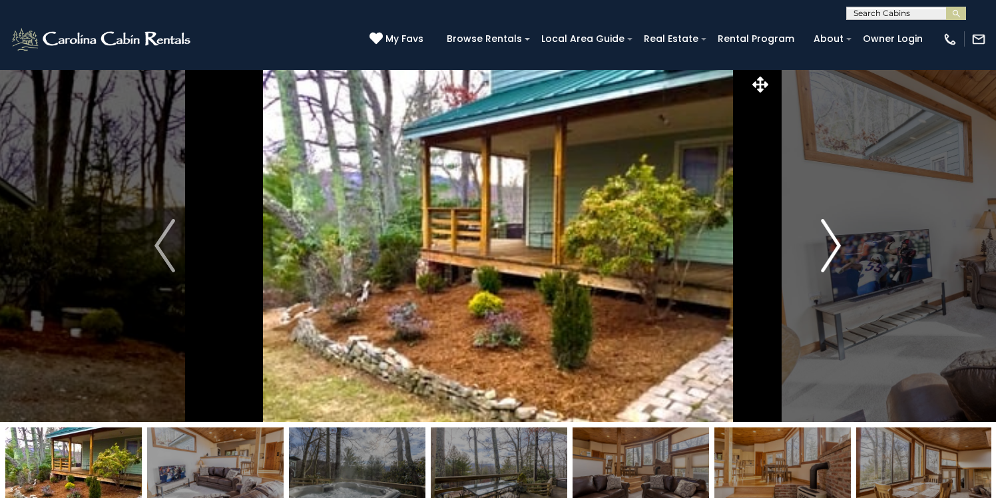
click at [835, 247] on img "Next" at bounding box center [831, 245] width 20 height 53
